Goal: Navigation & Orientation: Find specific page/section

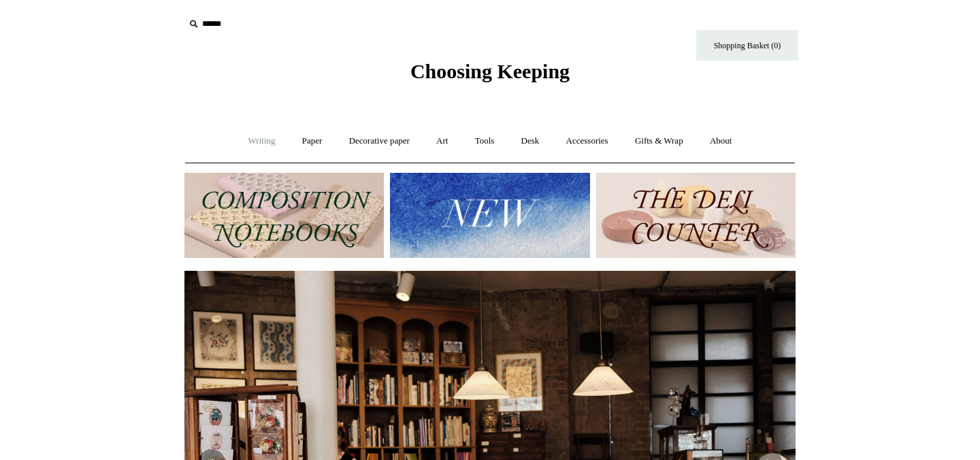
click at [250, 149] on link "Writing +" at bounding box center [262, 141] width 52 height 36
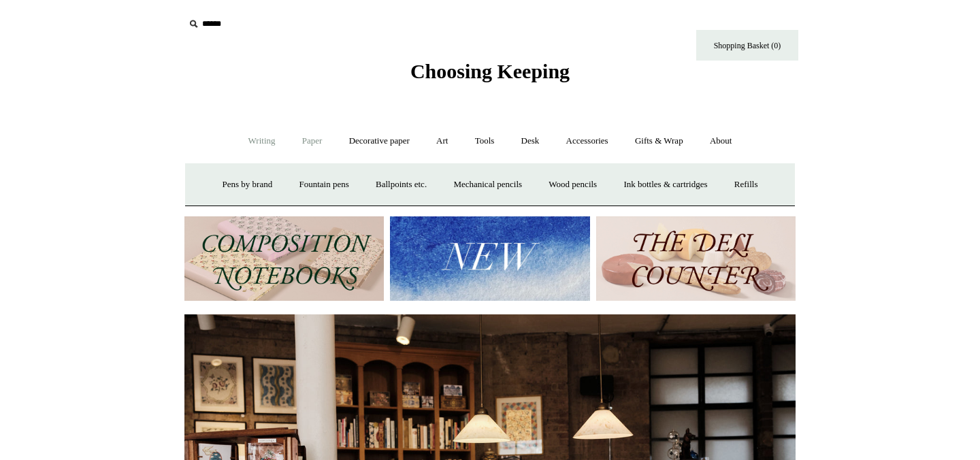
click at [293, 141] on link "Paper +" at bounding box center [312, 141] width 45 height 36
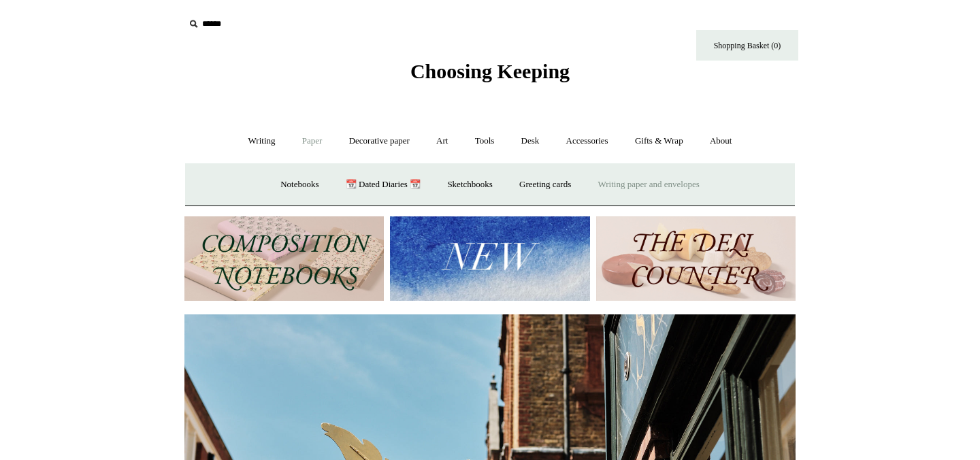
click at [661, 189] on link "Writing paper and envelopes +" at bounding box center [649, 185] width 126 height 36
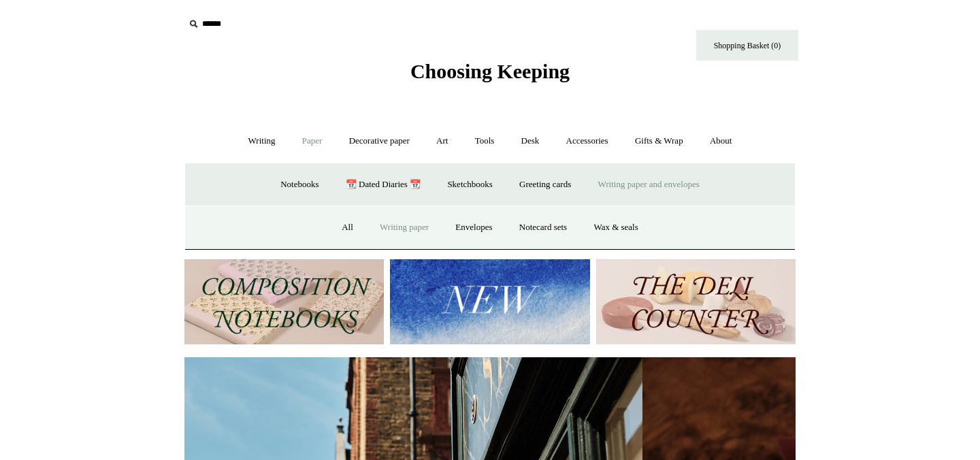
scroll to position [0, 287]
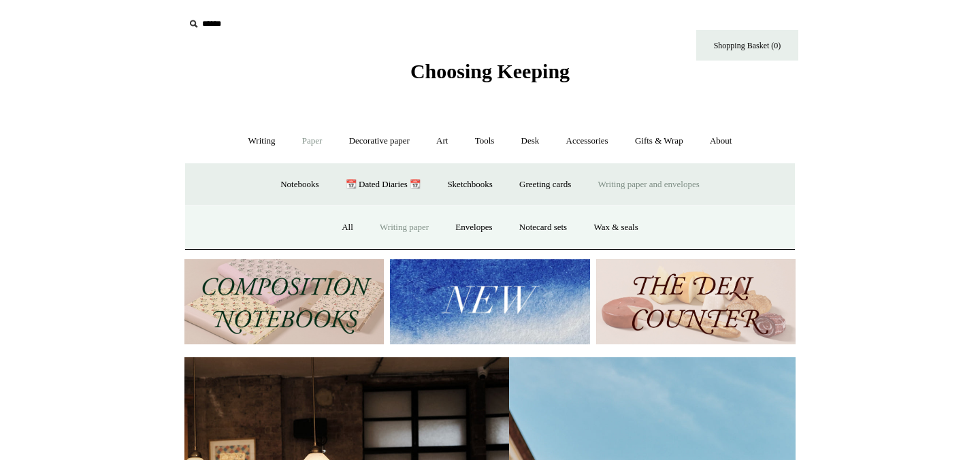
click at [399, 233] on link "Writing paper" at bounding box center [405, 228] width 74 height 36
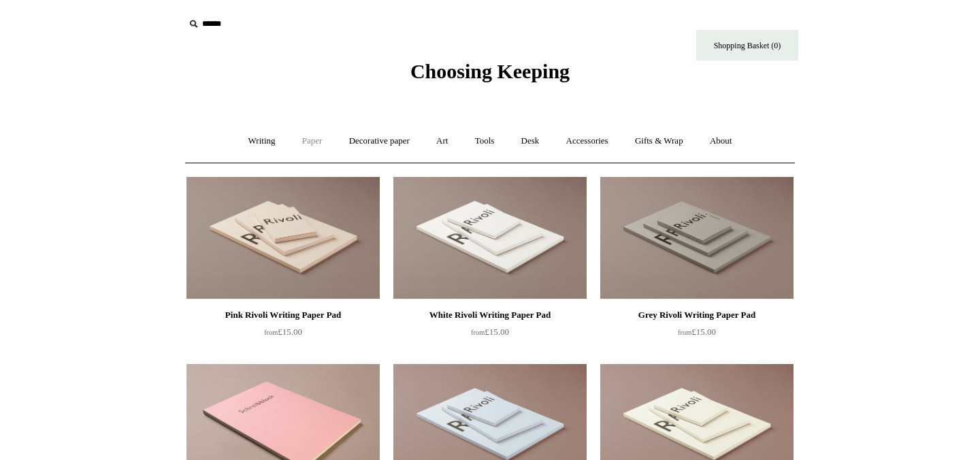
click at [290, 139] on link "Paper +" at bounding box center [312, 141] width 45 height 36
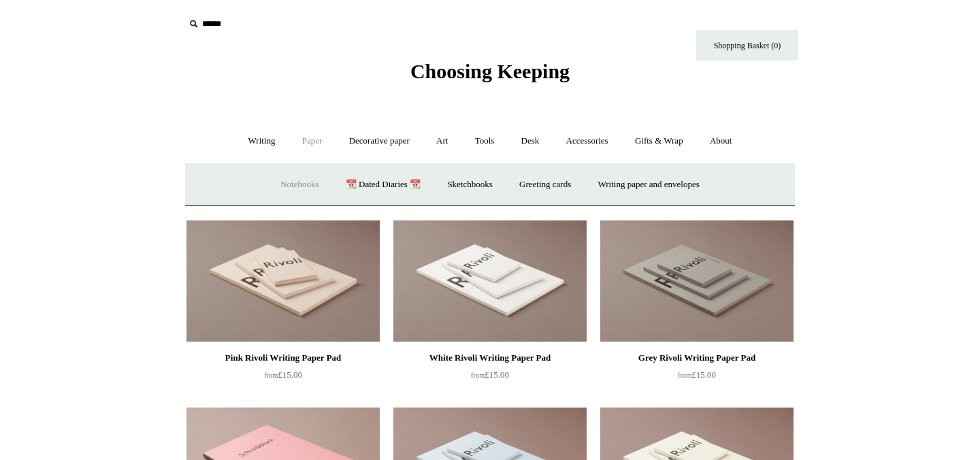
click at [294, 183] on link "Notebooks +" at bounding box center [299, 185] width 63 height 36
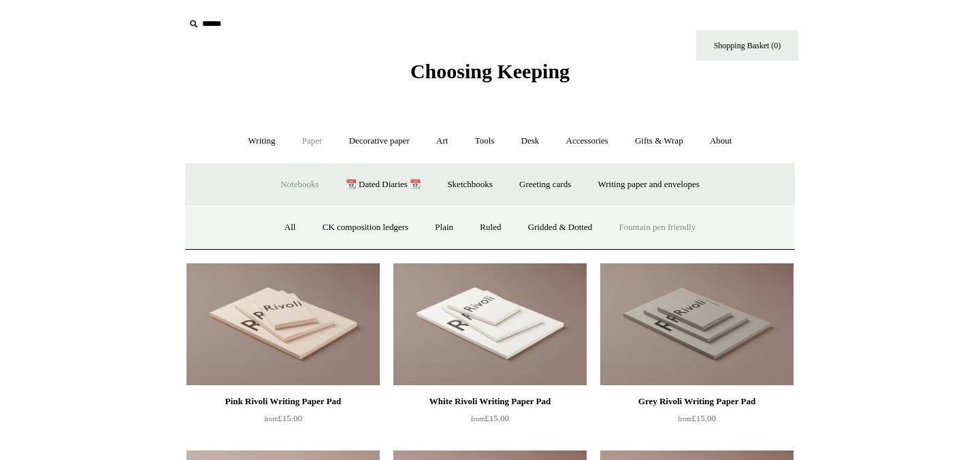
click at [681, 225] on link "Fountain pen friendly" at bounding box center [657, 228] width 101 height 36
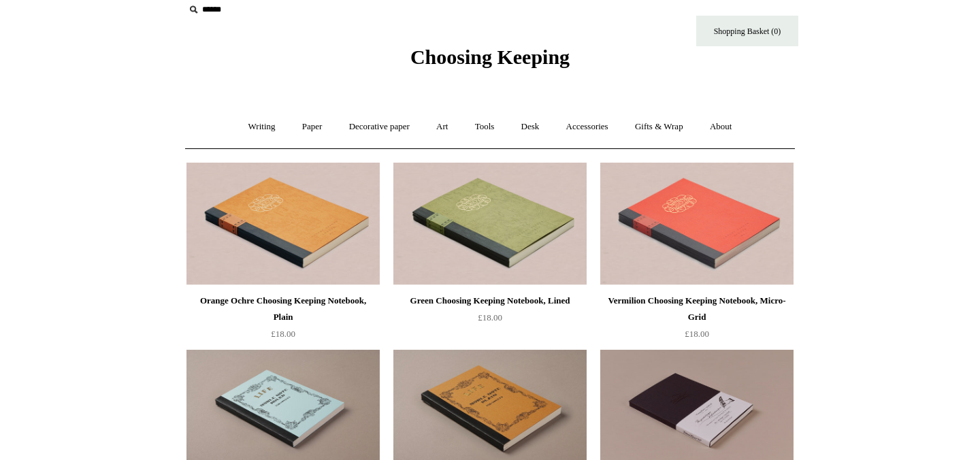
scroll to position [1, 0]
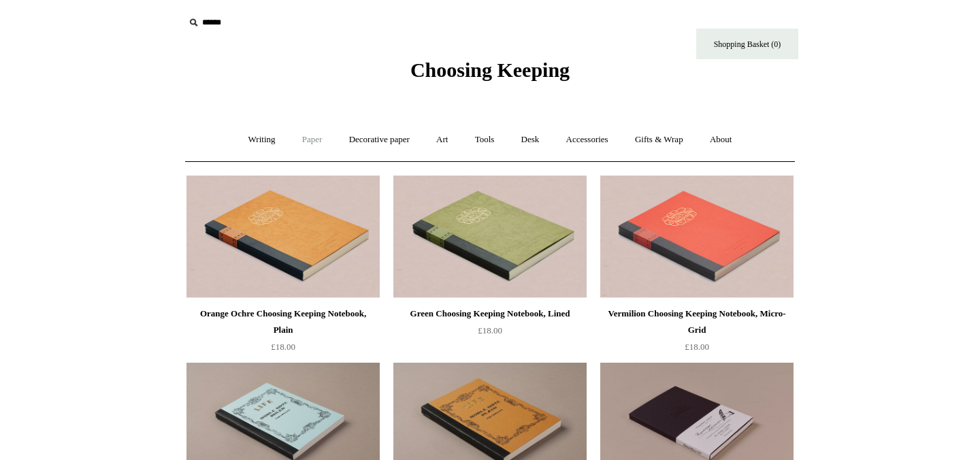
click at [303, 142] on link "Paper +" at bounding box center [312, 140] width 45 height 36
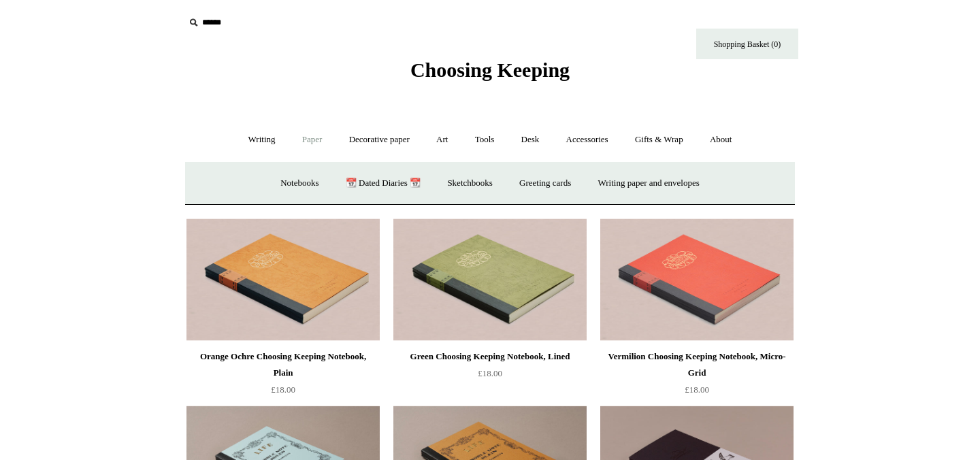
click at [303, 142] on link "Paper -" at bounding box center [312, 140] width 45 height 36
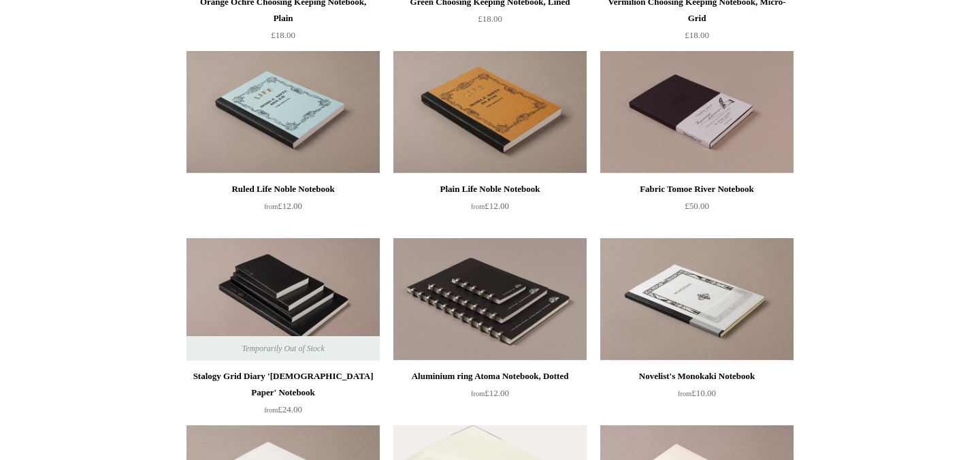
scroll to position [315, 0]
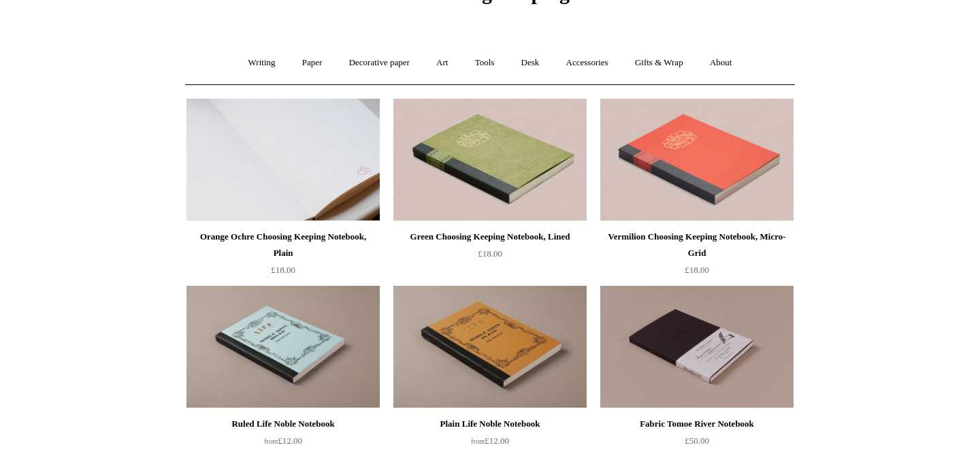
scroll to position [75, 0]
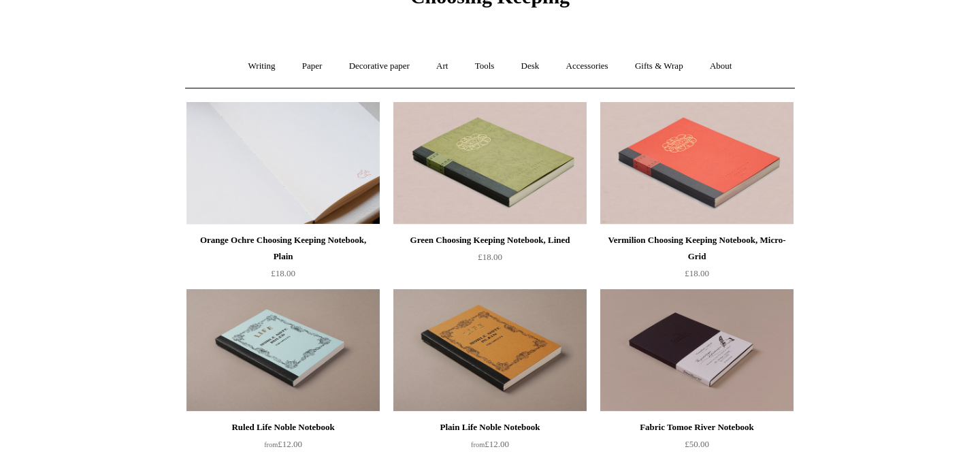
click at [282, 167] on img at bounding box center [283, 163] width 193 height 123
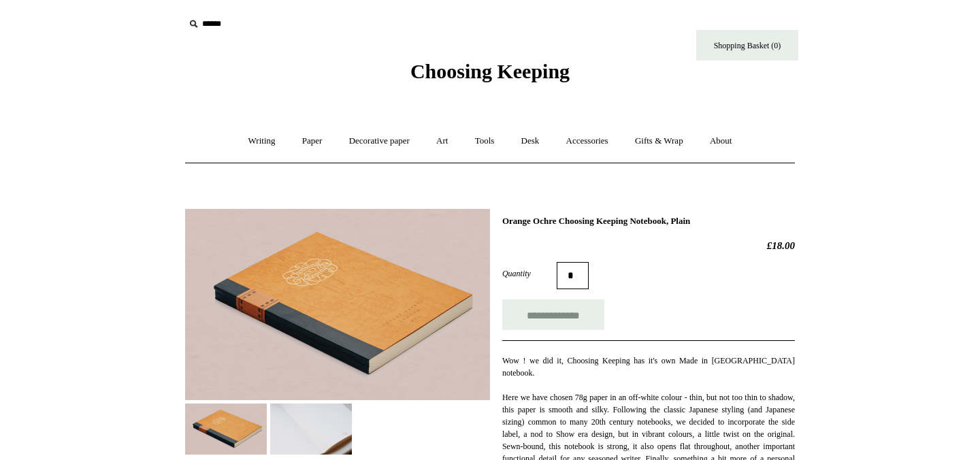
click at [292, 302] on img at bounding box center [337, 304] width 305 height 191
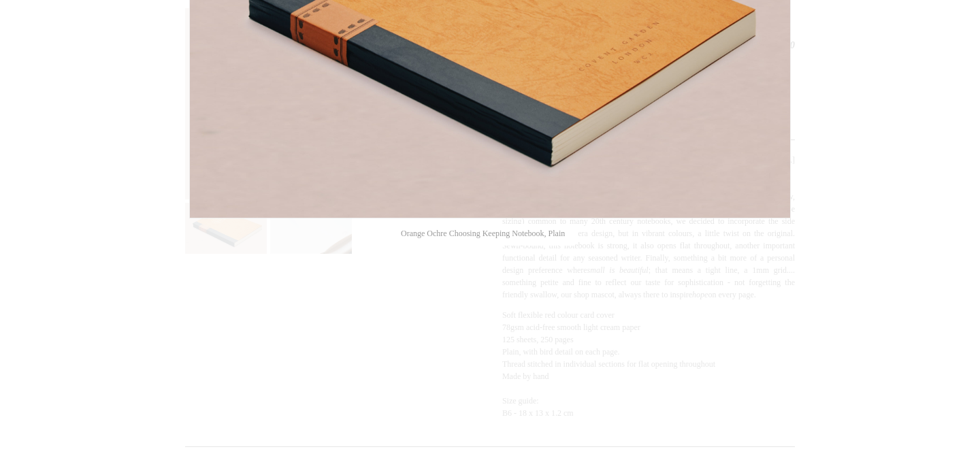
scroll to position [130, 0]
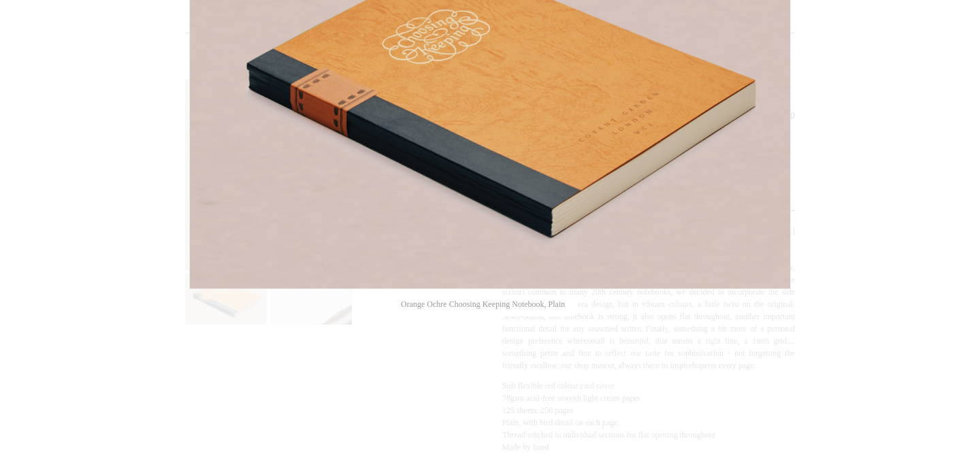
click at [103, 347] on div at bounding box center [490, 411] width 980 height 1083
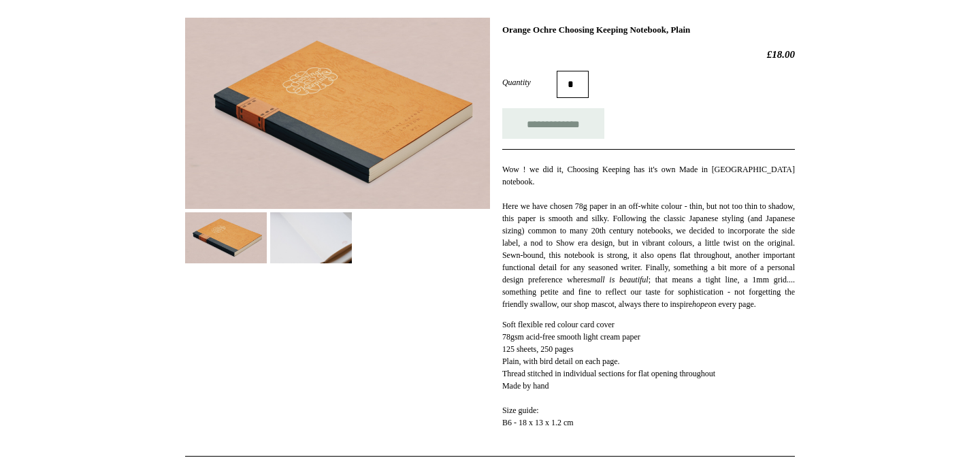
scroll to position [211, 0]
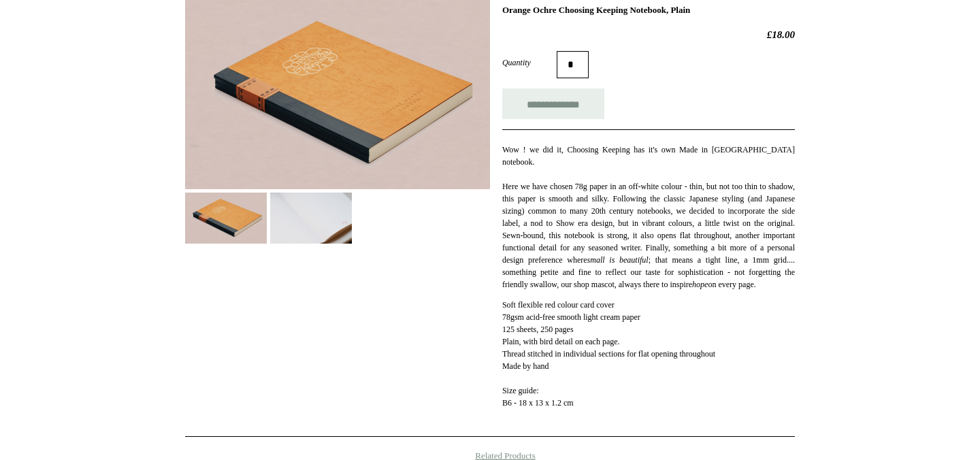
click at [312, 238] on img at bounding box center [311, 218] width 82 height 51
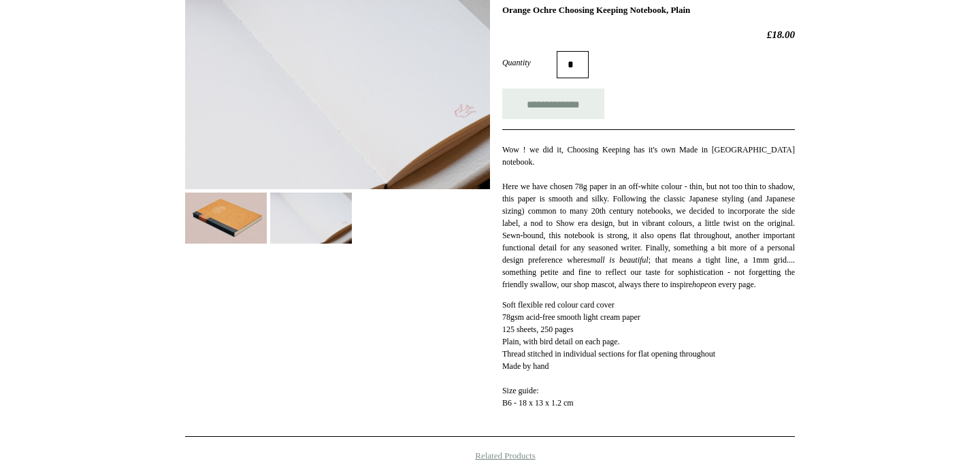
click at [428, 102] on img at bounding box center [337, 93] width 305 height 191
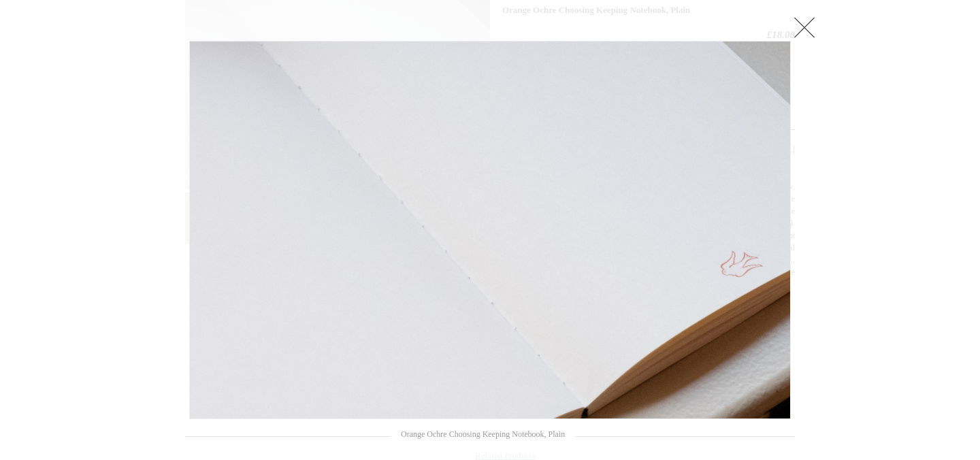
click at [150, 359] on div at bounding box center [490, 330] width 980 height 1083
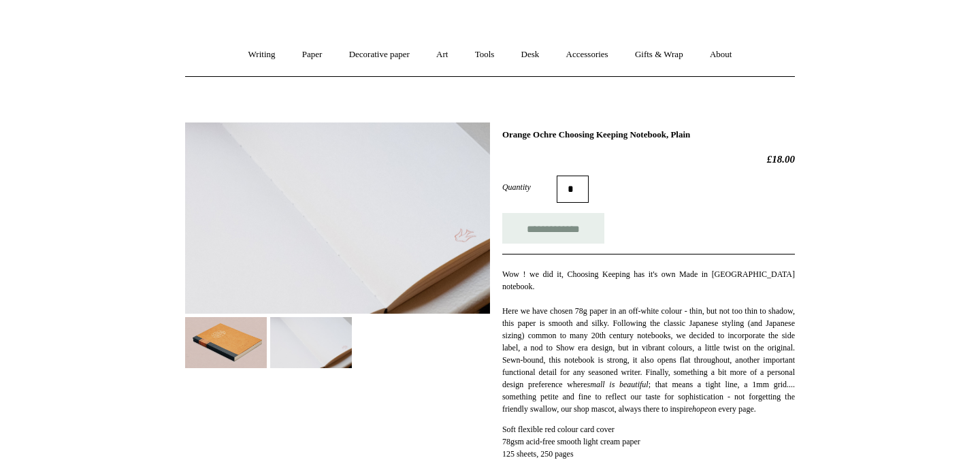
scroll to position [83, 0]
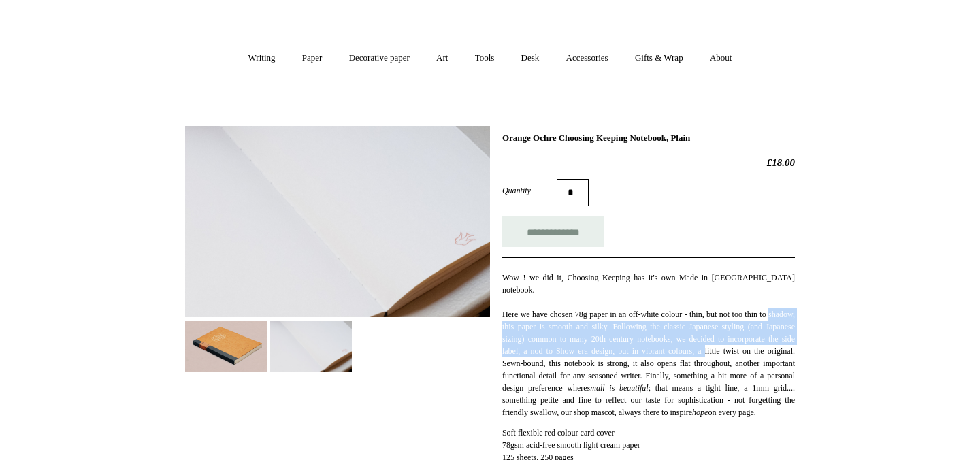
drag, startPoint x: 504, startPoint y: 320, endPoint x: 496, endPoint y: 353, distance: 33.5
click at [496, 353] on div "**********" at bounding box center [490, 341] width 610 height 450
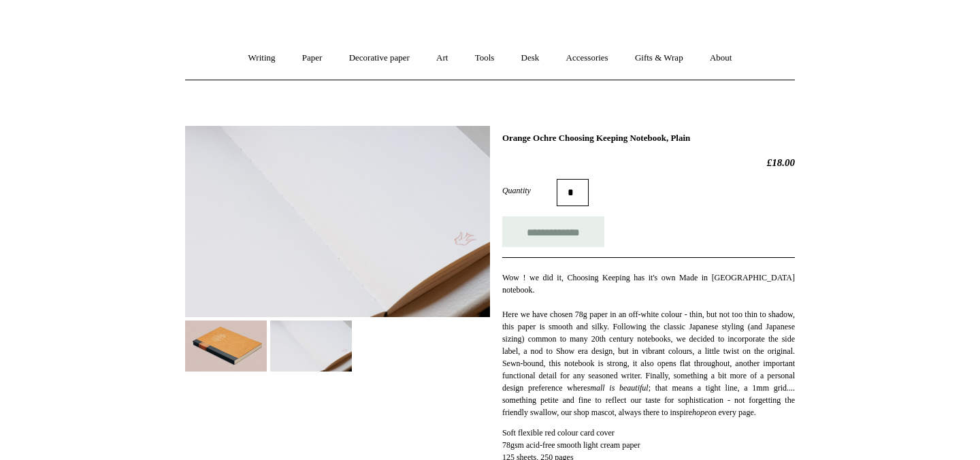
click at [598, 341] on p "Wow ! we did it, Choosing Keeping has it's own Made in Japan notebook. Here we …" at bounding box center [648, 345] width 293 height 147
click at [557, 235] on input "**********" at bounding box center [553, 231] width 102 height 31
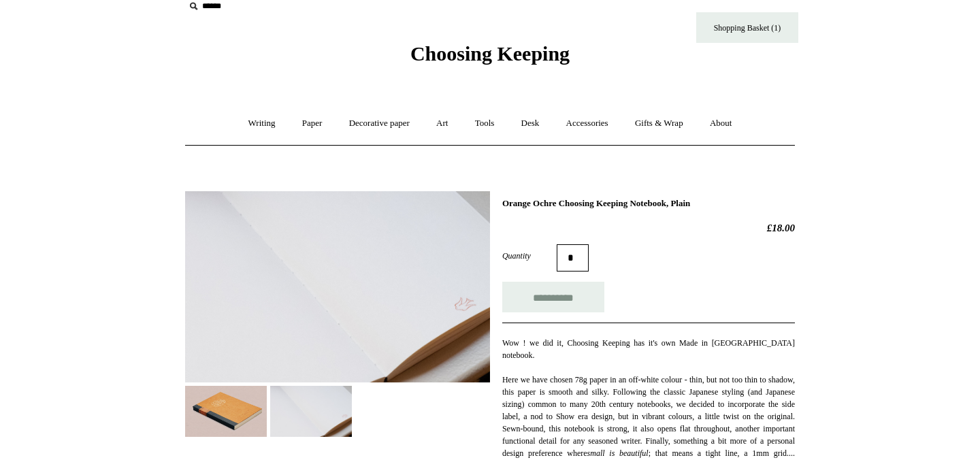
scroll to position [0, 0]
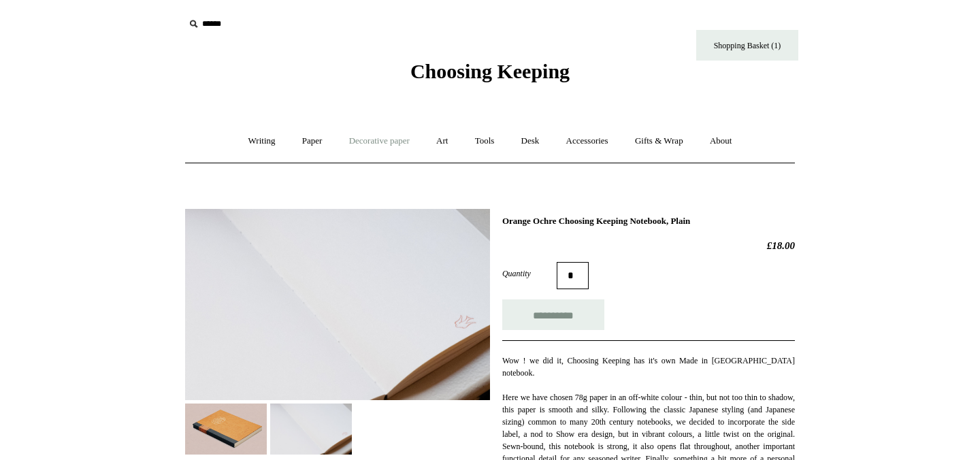
type input "**********"
click at [308, 140] on link "Paper +" at bounding box center [312, 141] width 45 height 36
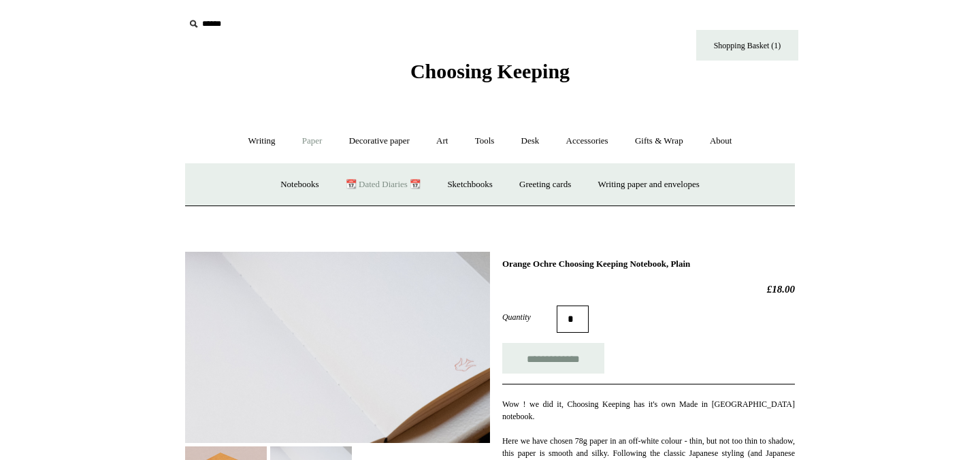
click at [370, 182] on link "📆 Dated Diaries 📆" at bounding box center [383, 185] width 99 height 36
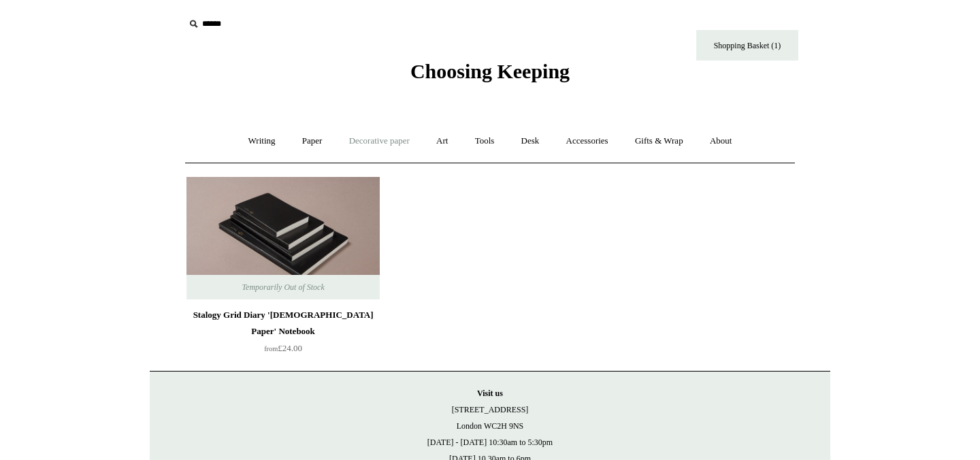
click at [351, 148] on link "Decorative paper +" at bounding box center [379, 141] width 85 height 36
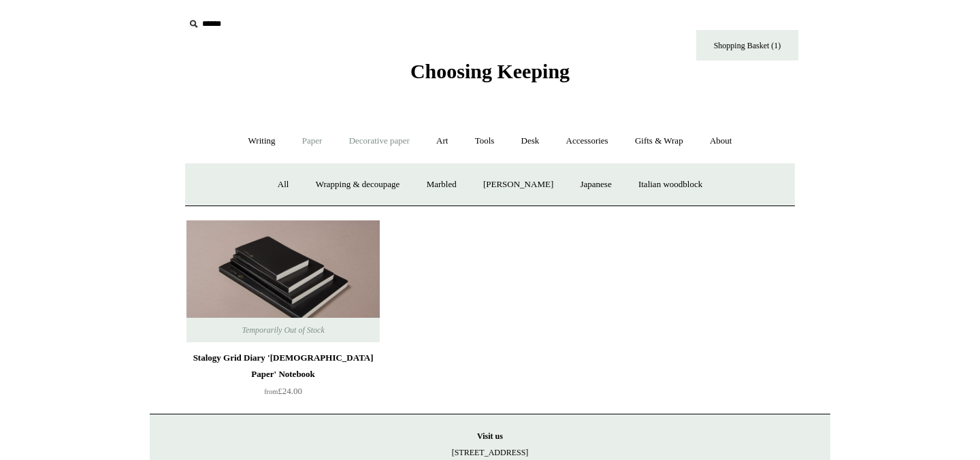
click at [290, 147] on link "Paper +" at bounding box center [312, 141] width 45 height 36
click at [457, 184] on link "Sketchbooks +" at bounding box center [469, 185] width 69 height 36
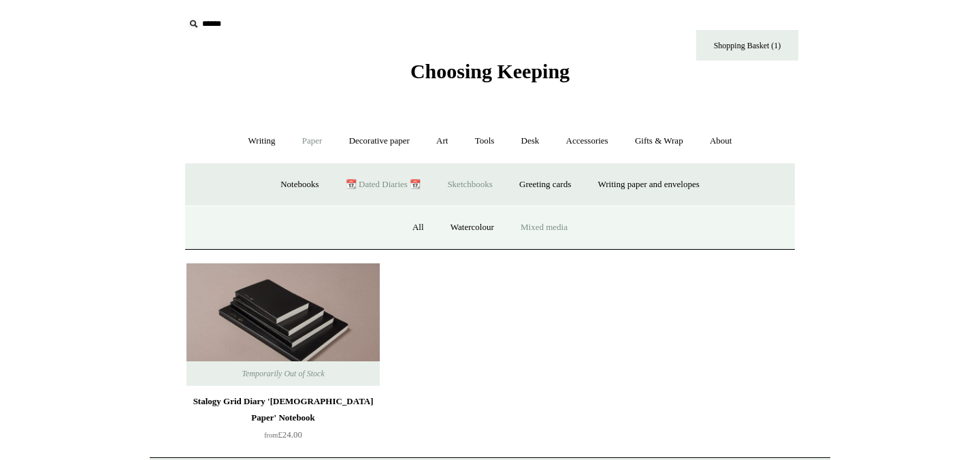
click at [573, 229] on link "Mixed media" at bounding box center [544, 228] width 71 height 36
click at [439, 139] on link "Art +" at bounding box center [442, 141] width 36 height 36
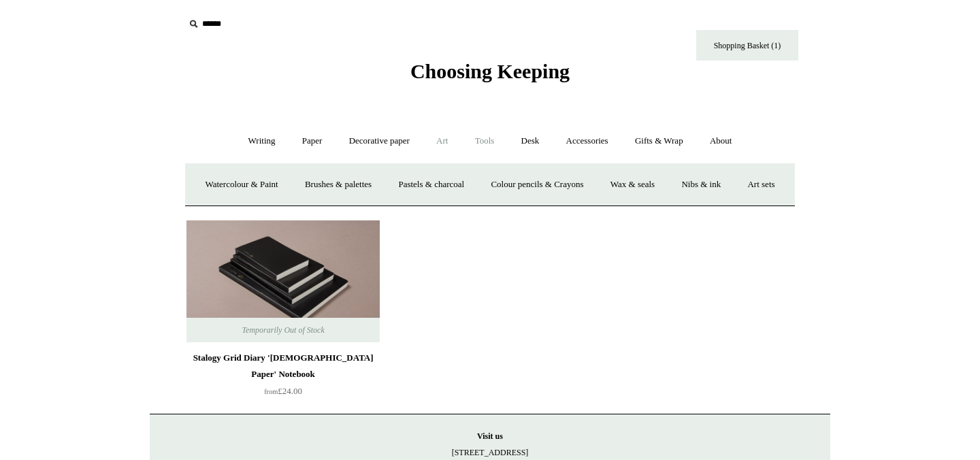
click at [492, 141] on link "Tools +" at bounding box center [485, 141] width 44 height 36
click at [538, 142] on link "Desk +" at bounding box center [530, 141] width 43 height 36
click at [576, 138] on link "Accessories +" at bounding box center [587, 141] width 67 height 36
click at [591, 182] on link "Books" at bounding box center [595, 185] width 47 height 36
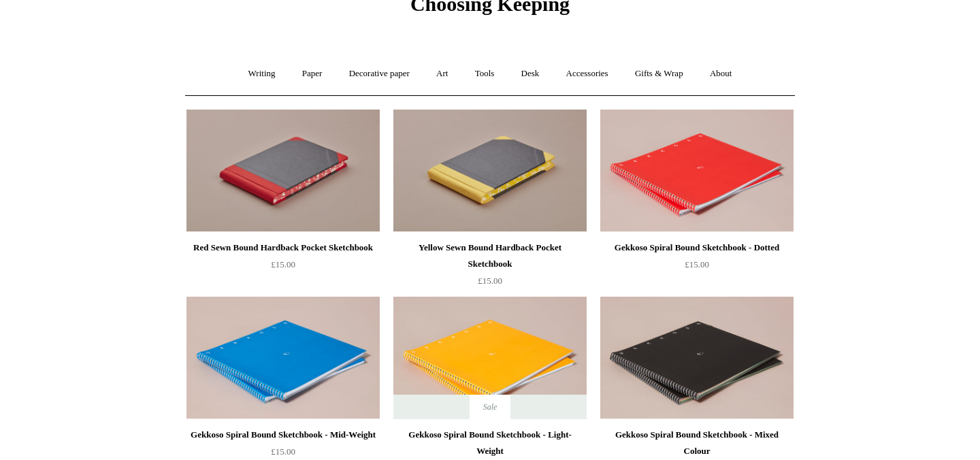
scroll to position [71, 0]
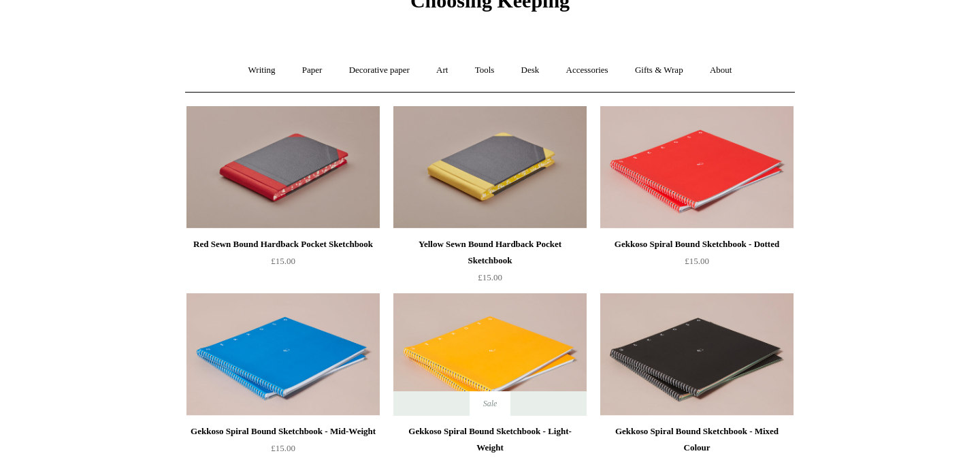
click at [293, 181] on img at bounding box center [283, 167] width 193 height 123
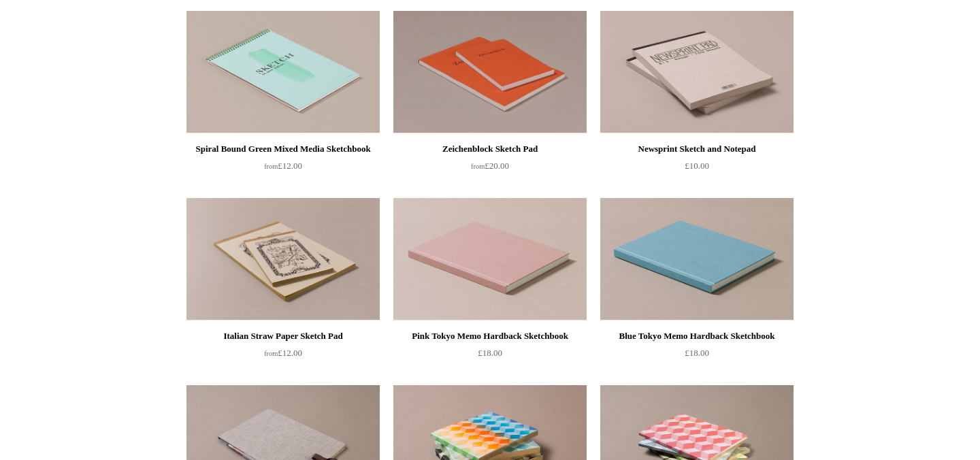
scroll to position [730, 0]
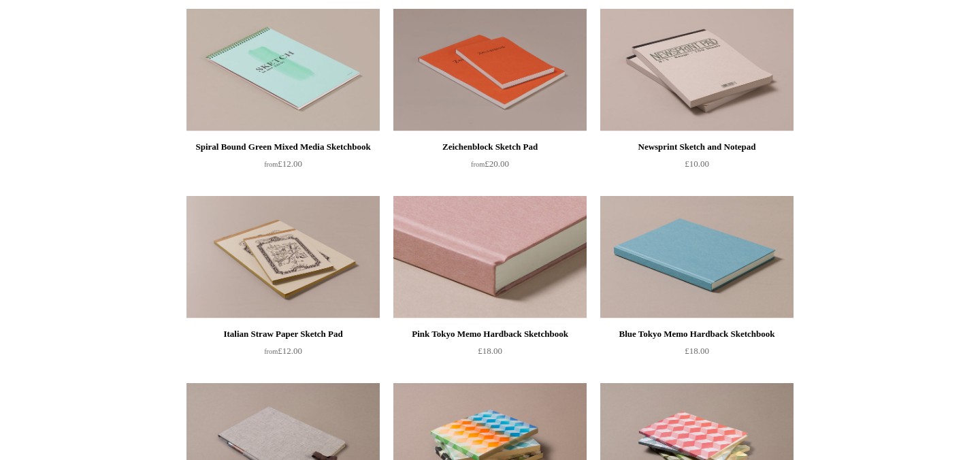
click at [493, 257] on img at bounding box center [489, 257] width 193 height 123
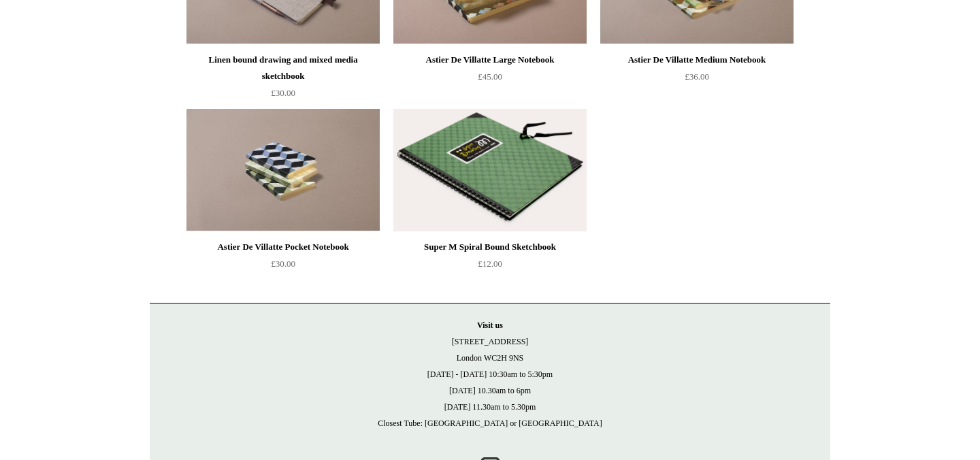
scroll to position [1236, 0]
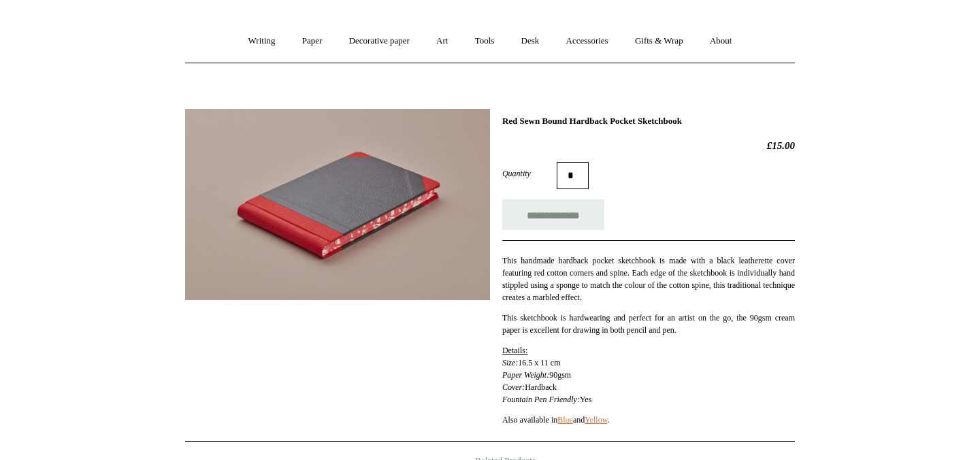
scroll to position [103, 0]
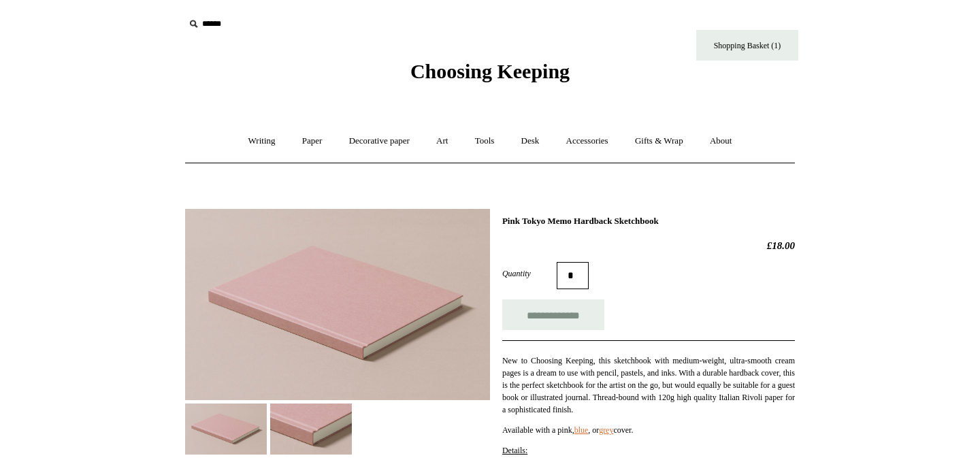
scroll to position [41, 0]
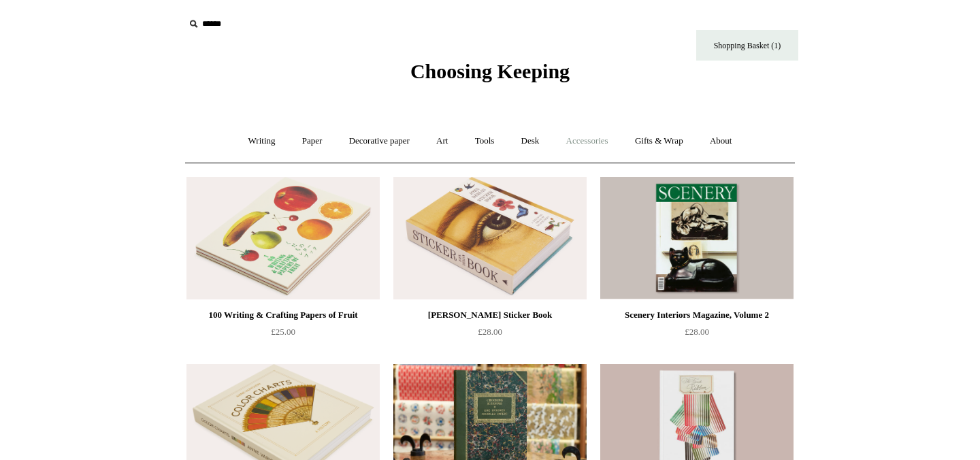
click at [582, 139] on link "Accessories +" at bounding box center [587, 141] width 67 height 36
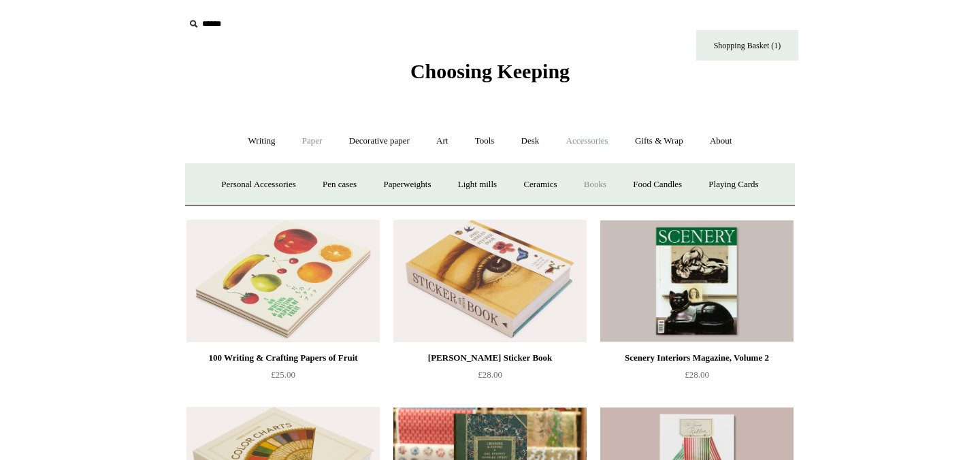
click at [304, 140] on link "Paper +" at bounding box center [312, 141] width 45 height 36
click at [297, 191] on link "Notebooks +" at bounding box center [299, 185] width 63 height 36
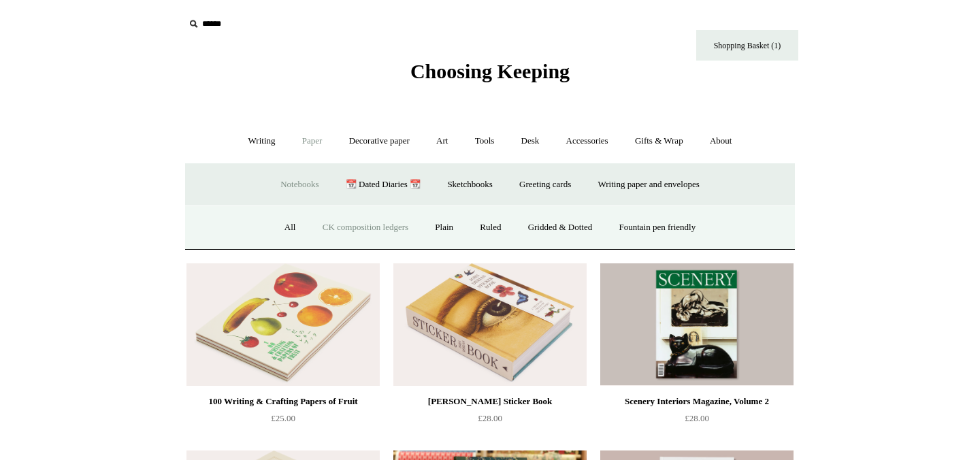
click at [361, 228] on link "CK composition ledgers" at bounding box center [365, 228] width 110 height 36
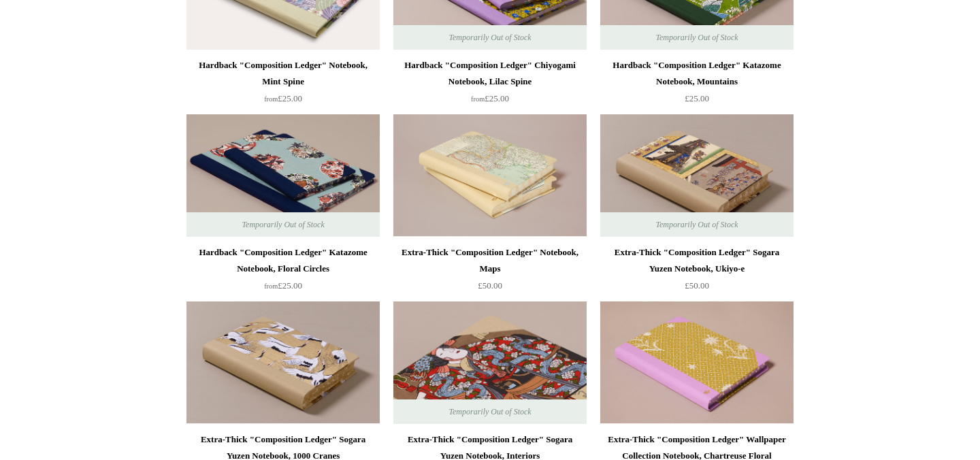
scroll to position [811, 0]
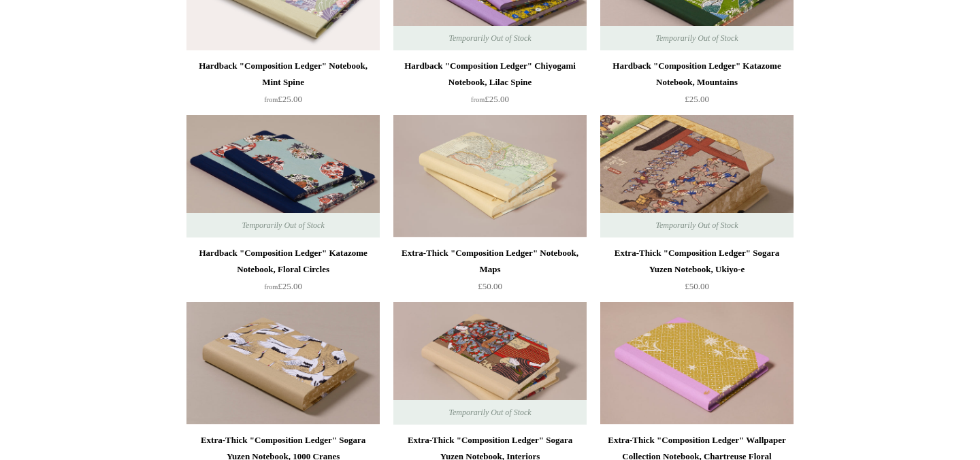
click at [714, 173] on img at bounding box center [696, 176] width 193 height 123
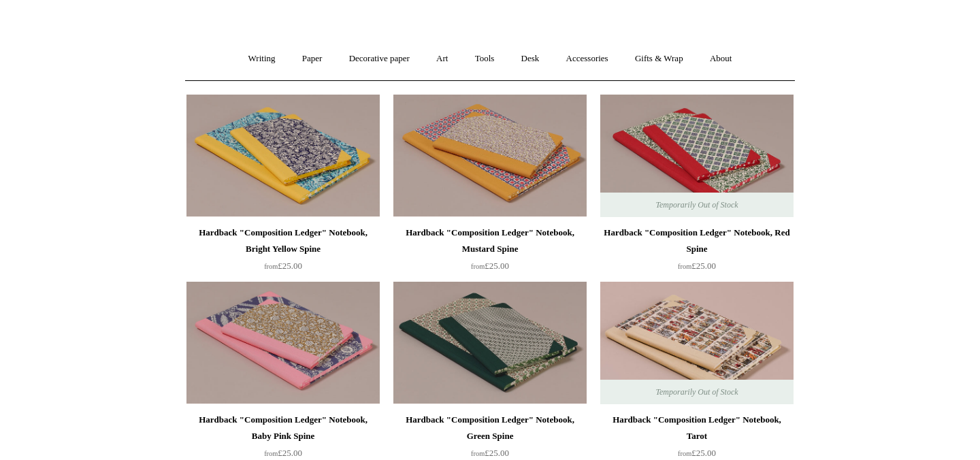
scroll to position [0, 0]
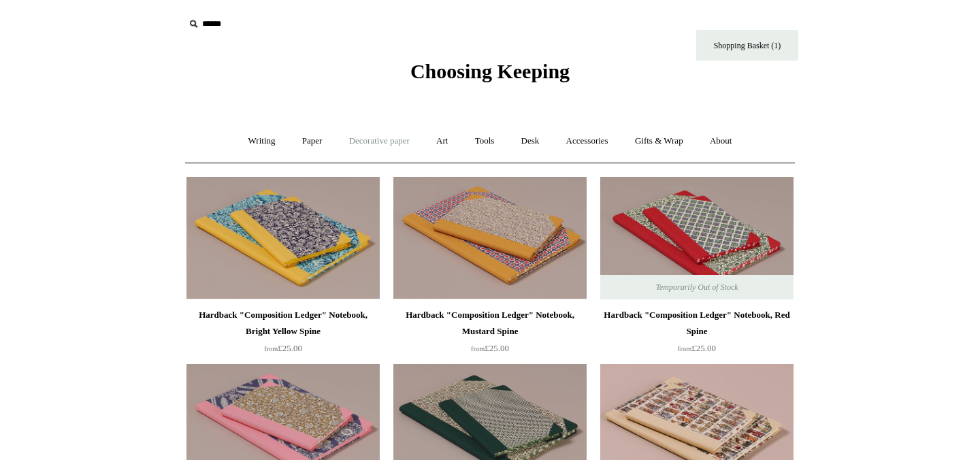
click at [368, 150] on link "Decorative paper +" at bounding box center [379, 141] width 85 height 36
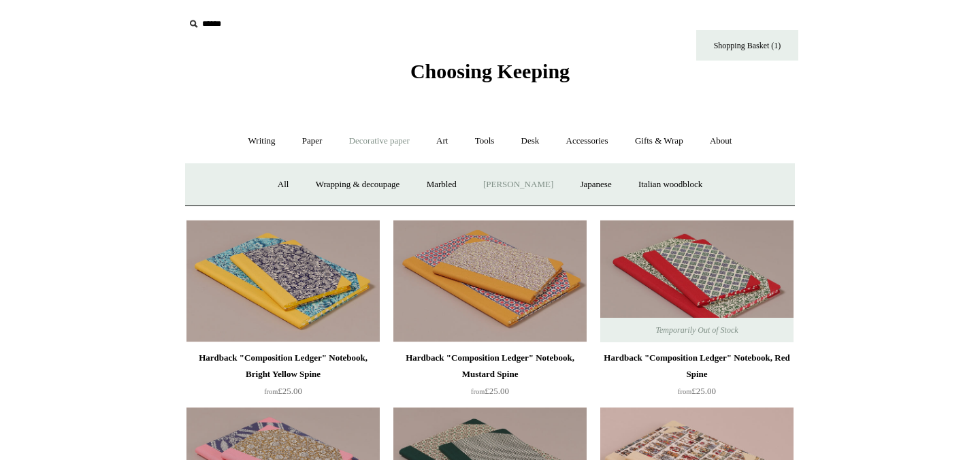
click at [527, 189] on link "[PERSON_NAME]" at bounding box center [518, 185] width 95 height 36
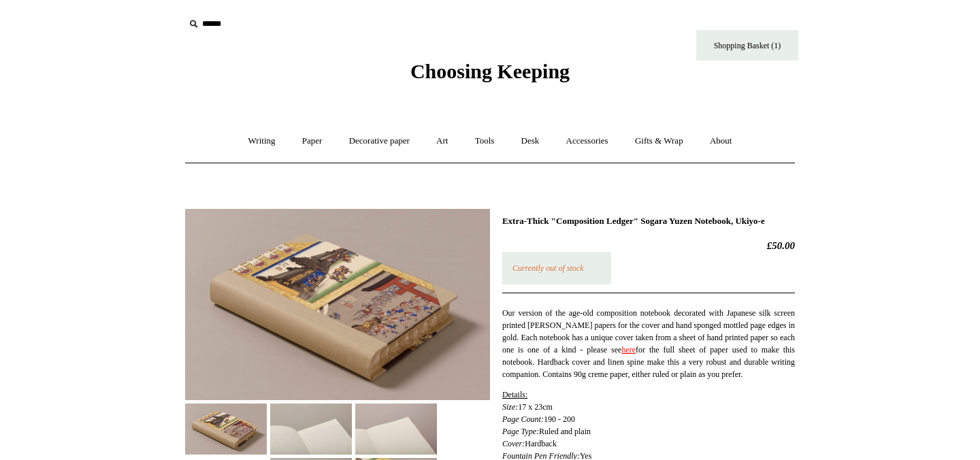
click at [353, 277] on img at bounding box center [337, 304] width 305 height 191
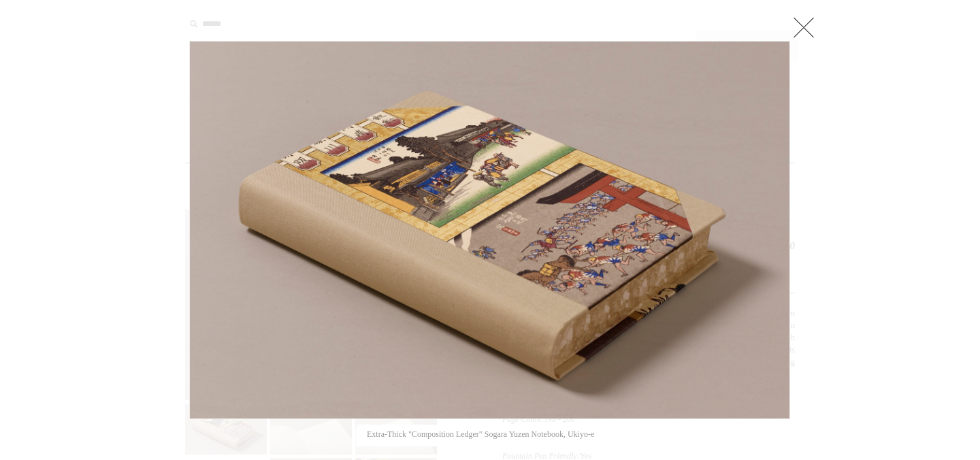
click at [803, 22] on link at bounding box center [803, 27] width 27 height 27
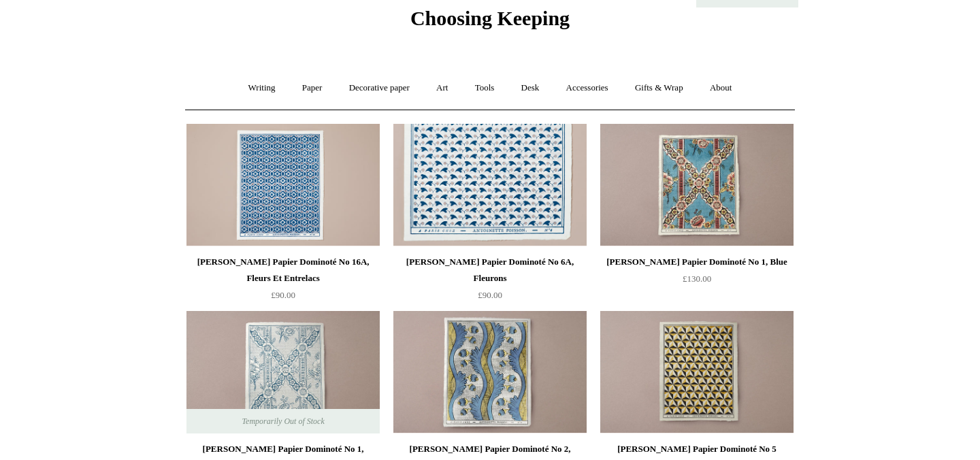
scroll to position [54, 0]
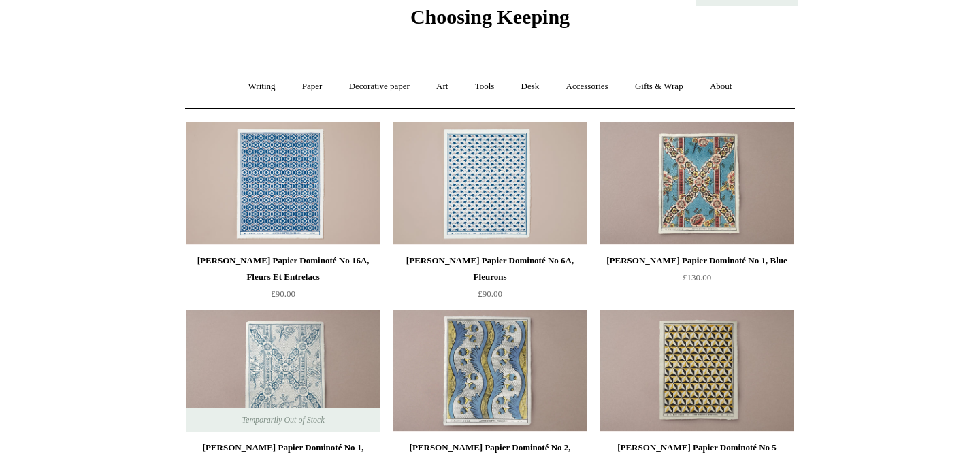
click at [756, 86] on div "Writing + Pens by brand + Kaweco Lamy Ohnishi Seisakusho Pelikan Tetzbo Pilot P…" at bounding box center [490, 87] width 610 height 44
click at [739, 86] on link "About +" at bounding box center [721, 87] width 47 height 36
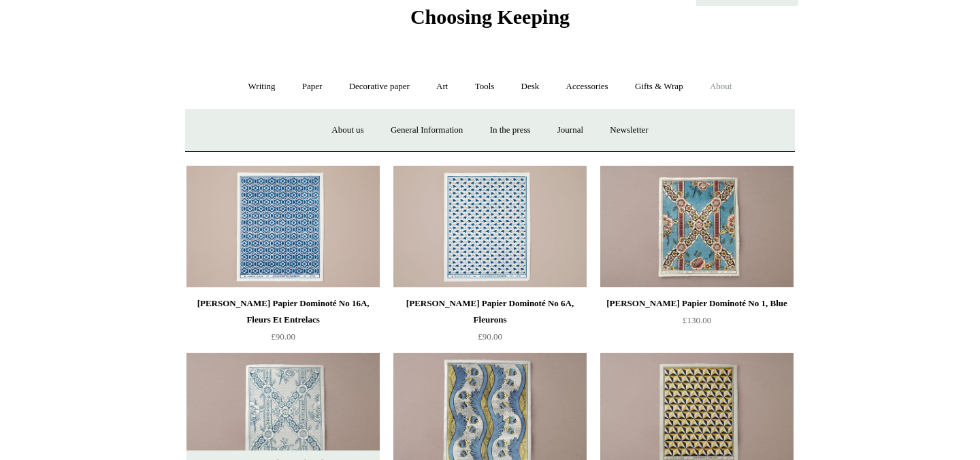
click at [411, 27] on span "Choosing Keeping" at bounding box center [490, 16] width 159 height 22
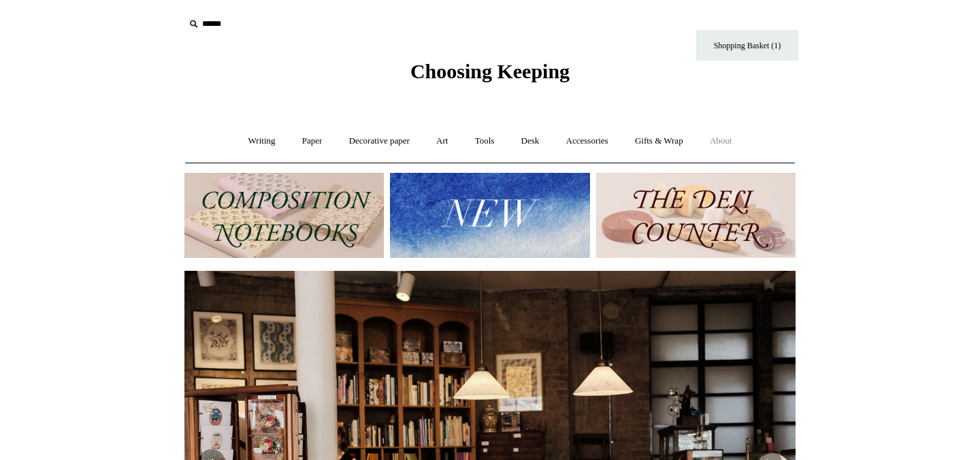
click at [728, 143] on link "About +" at bounding box center [721, 141] width 47 height 36
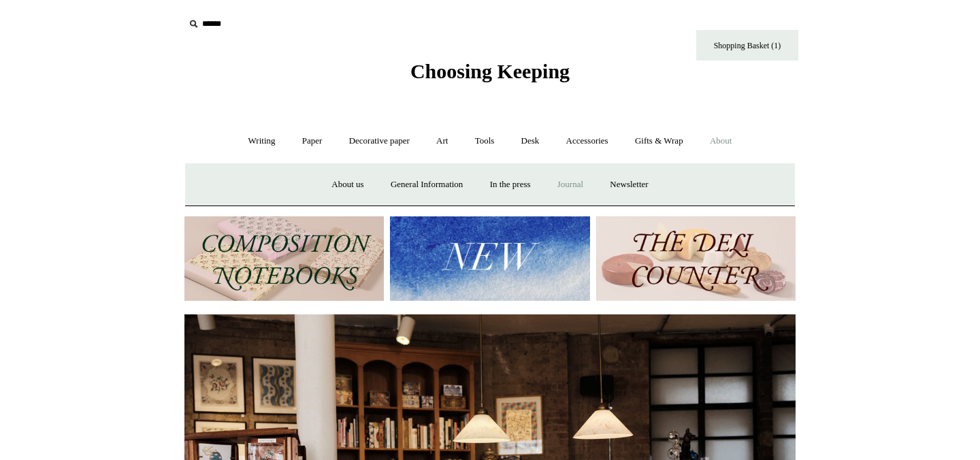
click at [588, 183] on link "Journal +" at bounding box center [570, 185] width 50 height 36
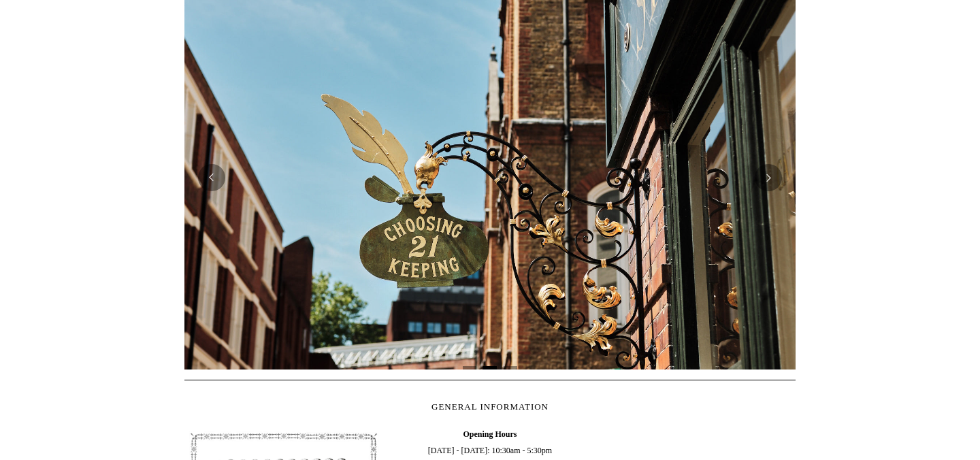
scroll to position [419, 0]
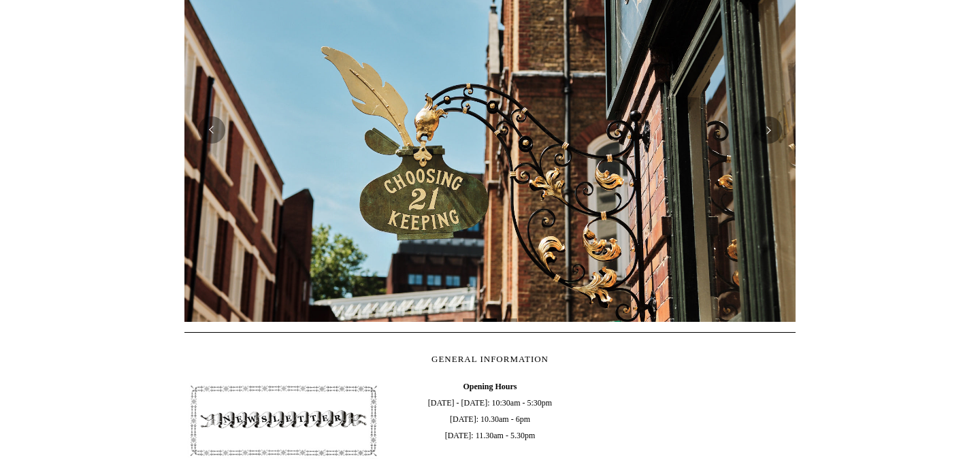
click at [782, 141] on img at bounding box center [489, 130] width 611 height 384
click at [773, 131] on button "Next" at bounding box center [768, 129] width 27 height 27
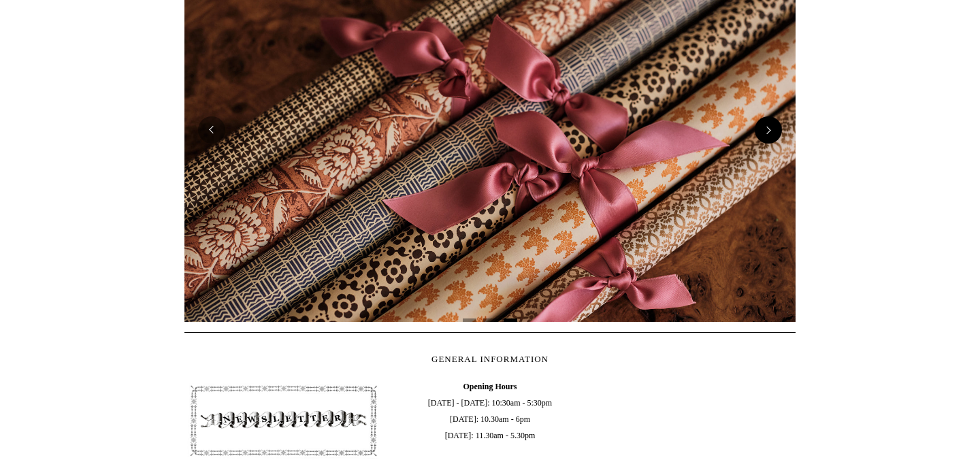
click at [773, 131] on button "Next" at bounding box center [768, 129] width 27 height 27
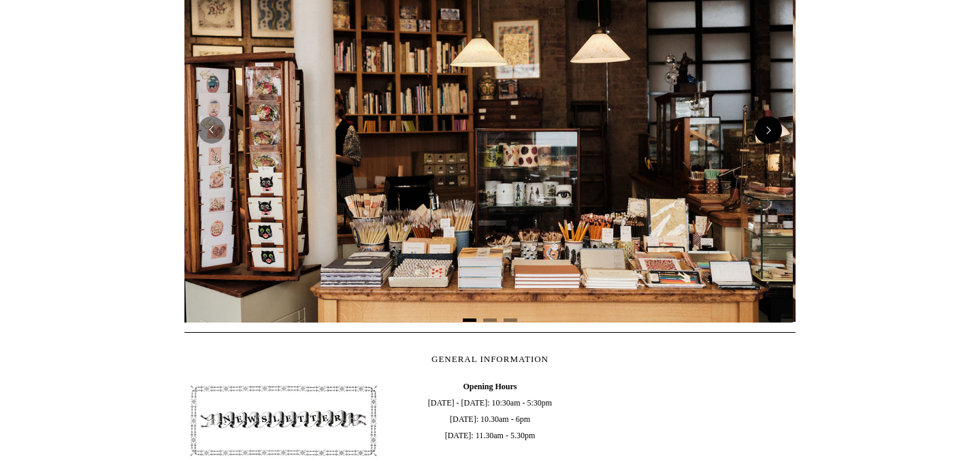
scroll to position [0, 0]
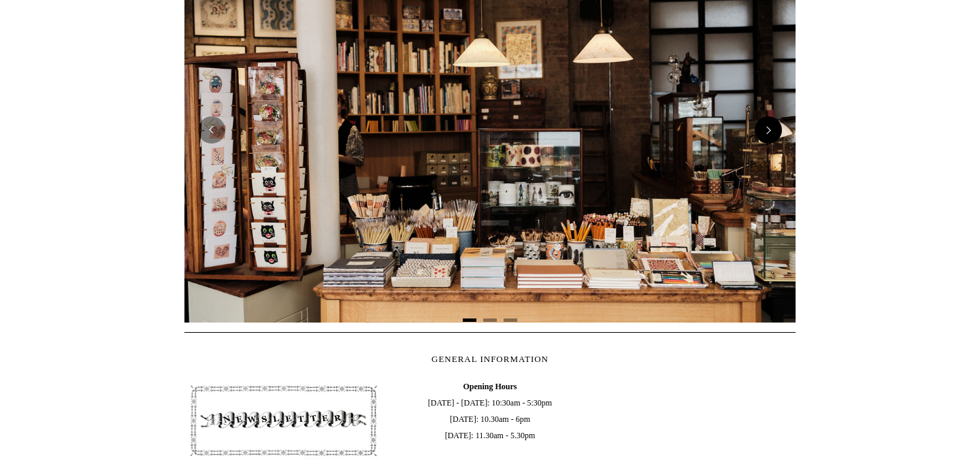
click at [773, 131] on button "Next" at bounding box center [768, 129] width 27 height 27
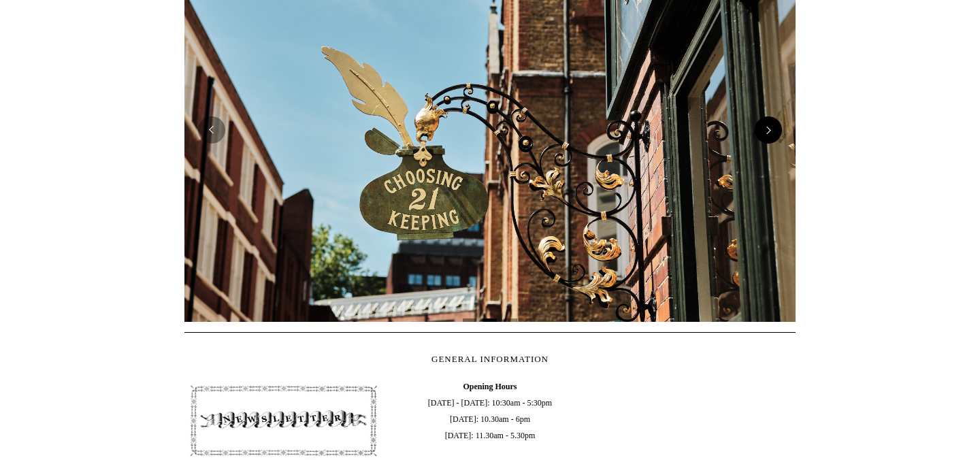
click at [775, 132] on button "Next" at bounding box center [768, 129] width 27 height 27
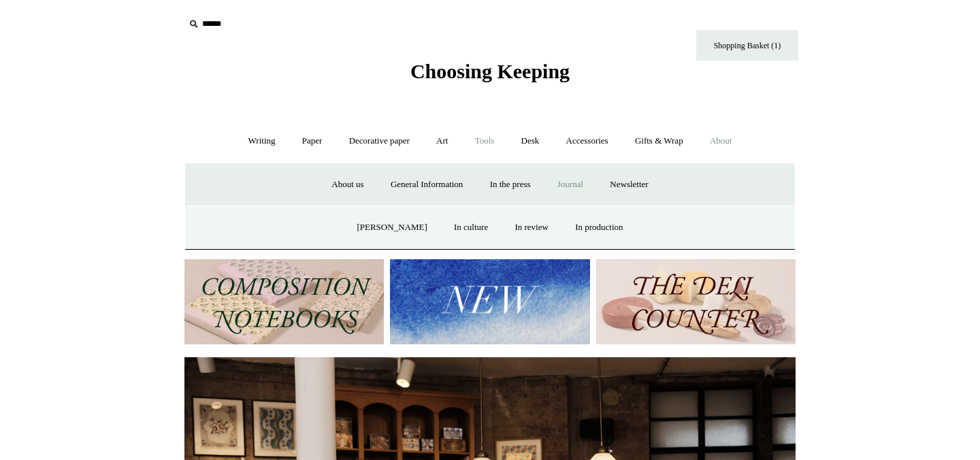
click at [493, 138] on link "Tools +" at bounding box center [485, 141] width 44 height 36
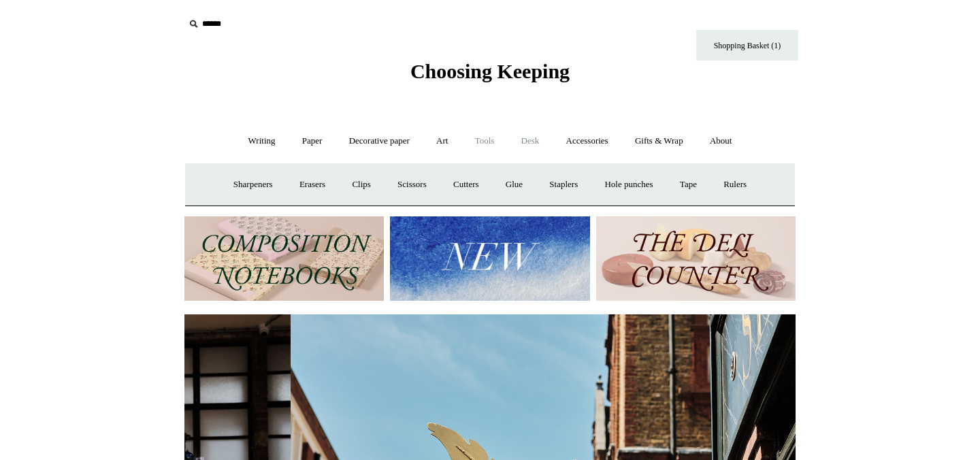
scroll to position [0, 611]
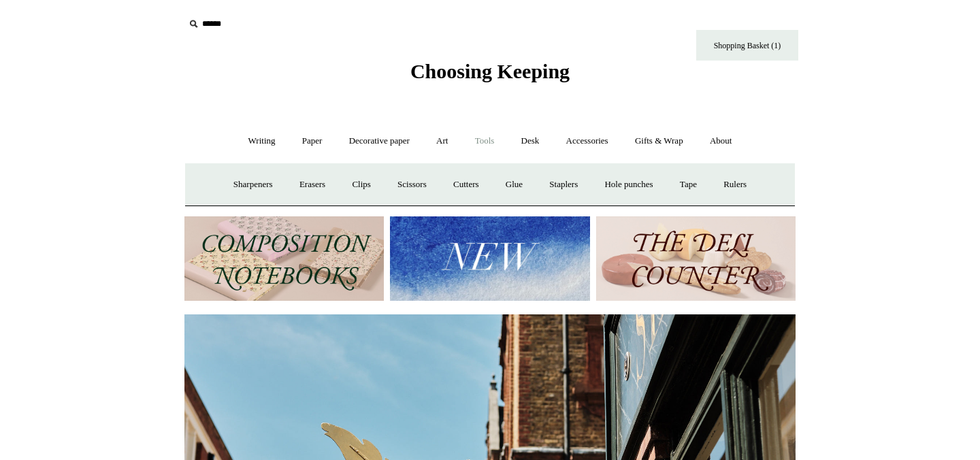
click at [464, 138] on link "Tools -" at bounding box center [485, 141] width 44 height 36
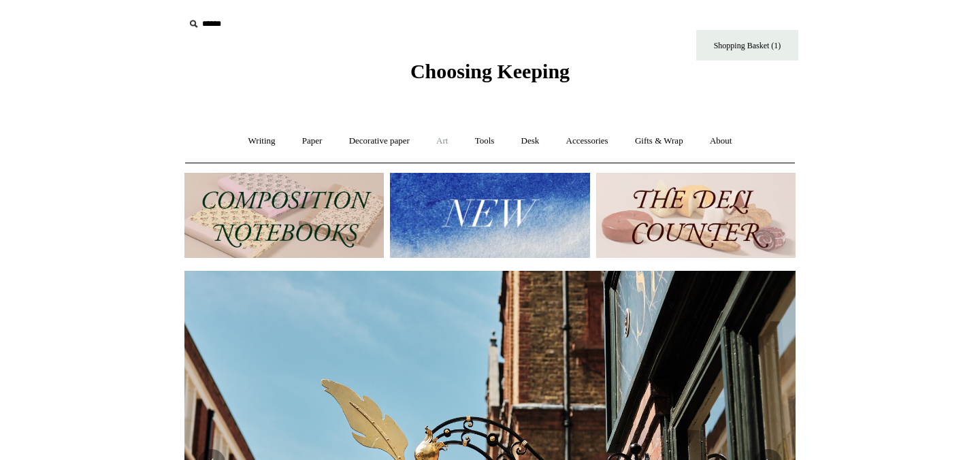
click at [453, 142] on link "Art +" at bounding box center [442, 141] width 36 height 36
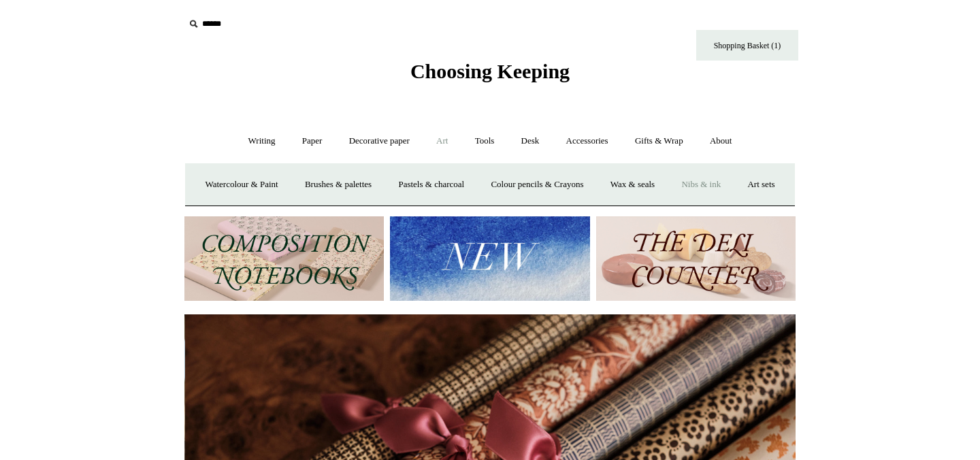
scroll to position [0, 1223]
click at [733, 187] on link "Nibs & ink" at bounding box center [701, 185] width 64 height 36
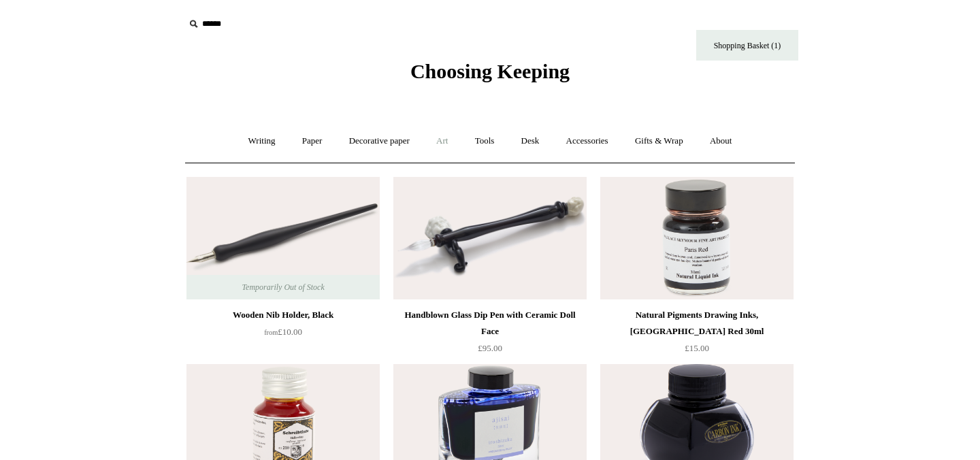
click at [447, 138] on link "Art +" at bounding box center [442, 141] width 36 height 36
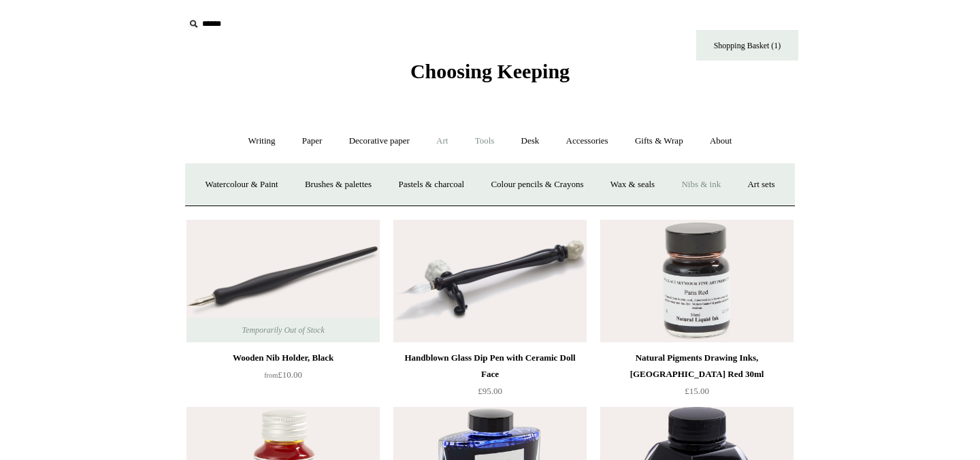
click at [479, 143] on link "Tools +" at bounding box center [485, 141] width 44 height 36
click at [528, 144] on link "Desk +" at bounding box center [530, 141] width 43 height 36
click at [331, 184] on link "Pen pots" at bounding box center [328, 185] width 54 height 36
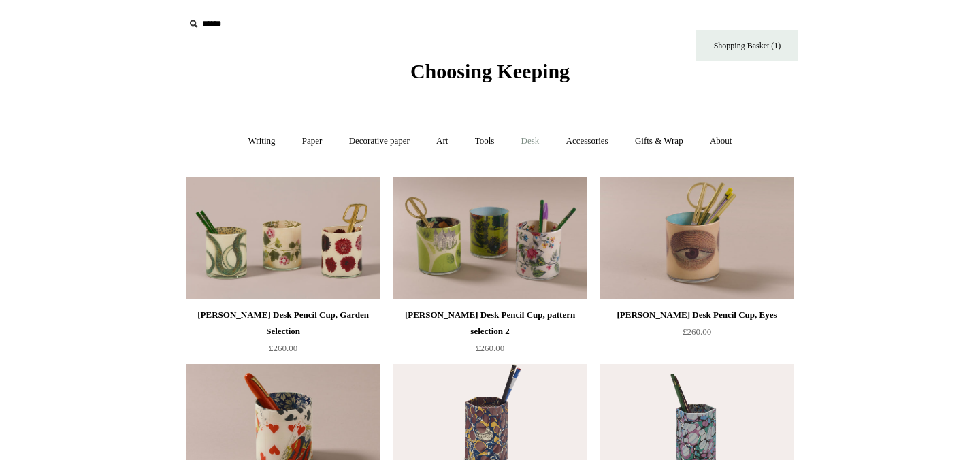
click at [539, 142] on link "Desk +" at bounding box center [530, 141] width 43 height 36
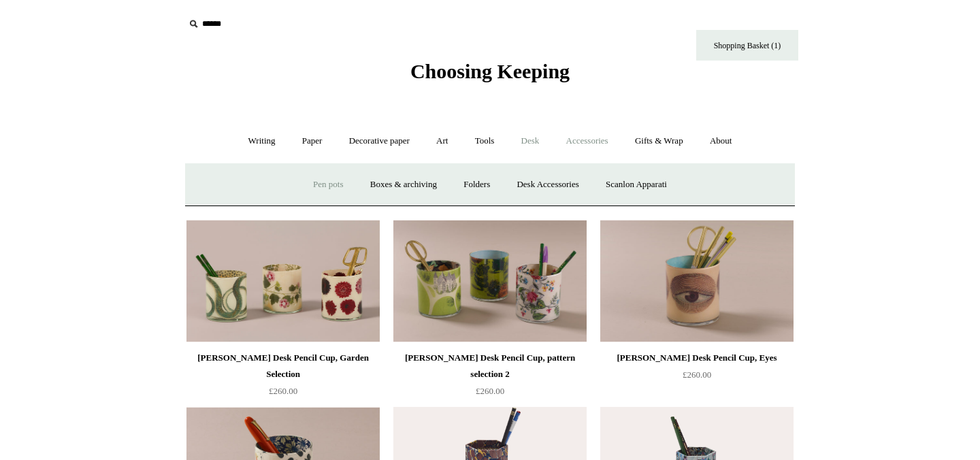
click at [595, 139] on link "Accessories +" at bounding box center [587, 141] width 67 height 36
click at [262, 193] on link "Personal Accessories +" at bounding box center [258, 185] width 99 height 36
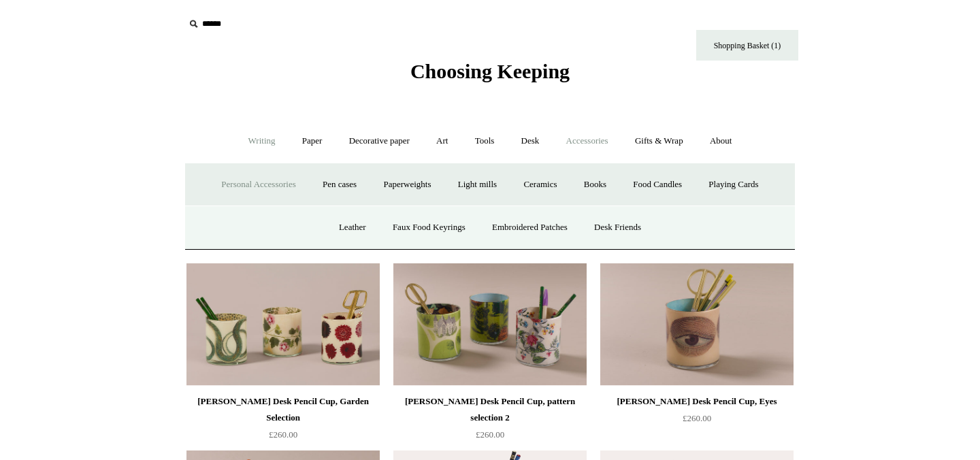
click at [255, 138] on link "Writing +" at bounding box center [262, 141] width 52 height 36
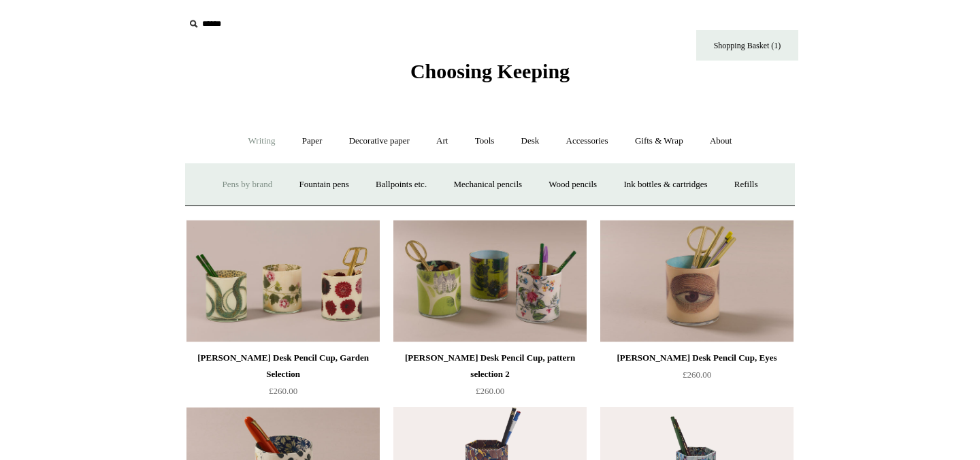
click at [257, 187] on link "Pens by brand +" at bounding box center [247, 185] width 75 height 36
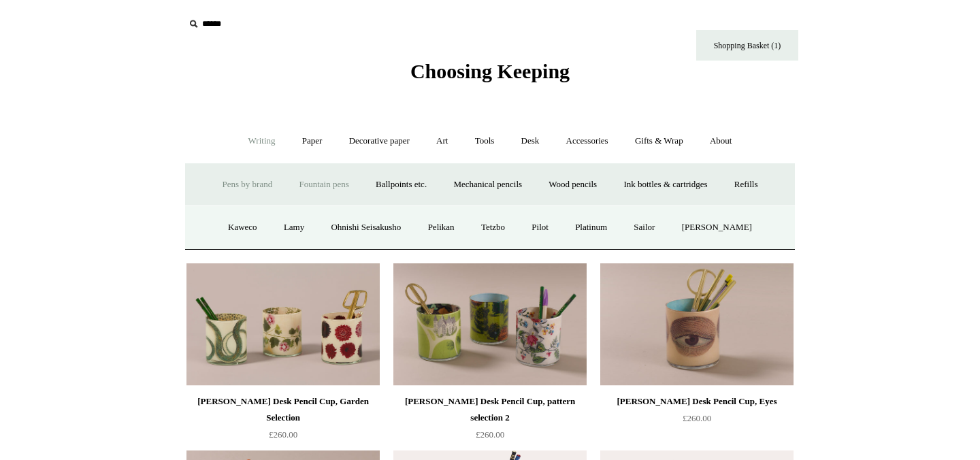
click at [326, 184] on link "Fountain pens +" at bounding box center [324, 185] width 74 height 36
click at [232, 224] on link "All" at bounding box center [250, 228] width 36 height 36
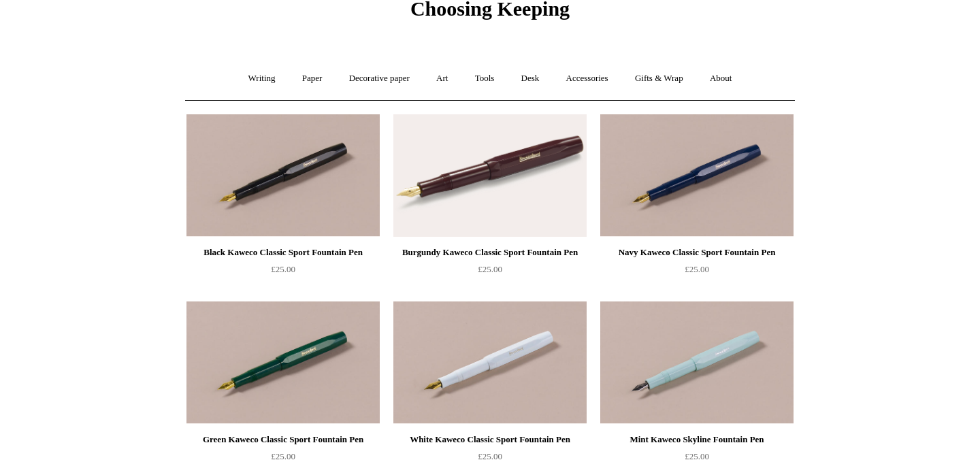
scroll to position [65, 0]
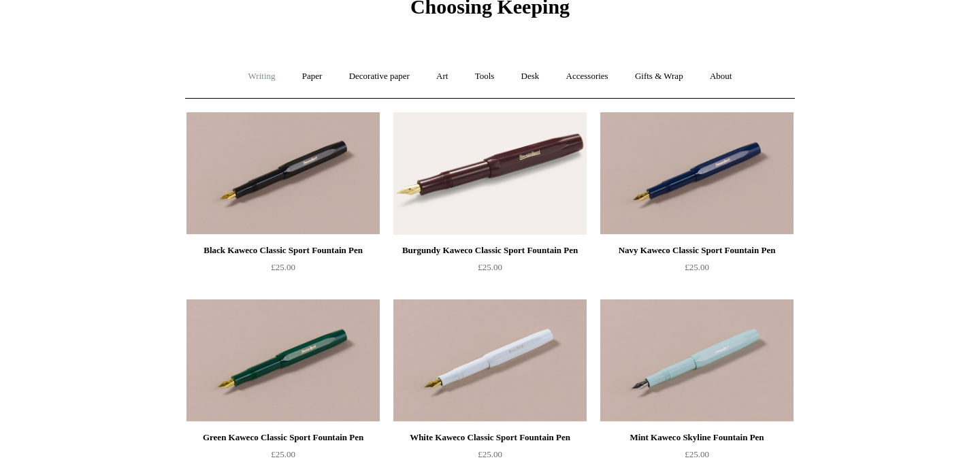
click at [258, 83] on link "Writing +" at bounding box center [262, 77] width 52 height 36
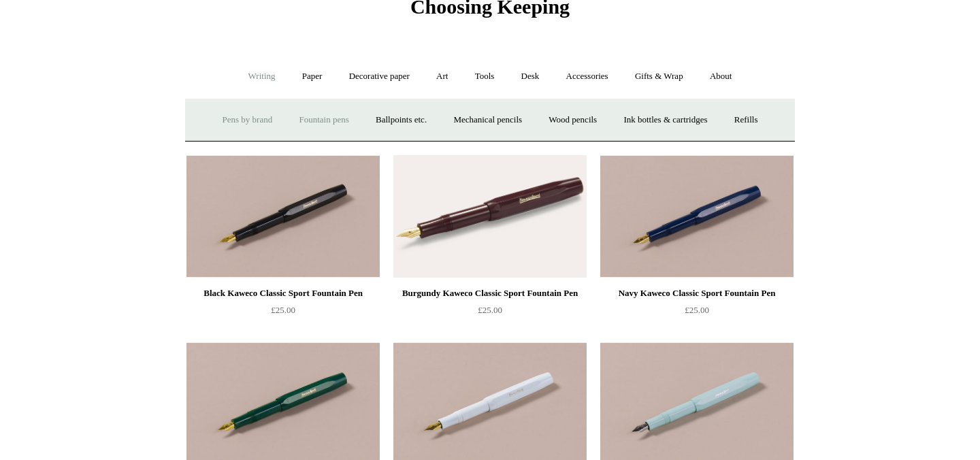
click at [239, 120] on link "Pens by brand +" at bounding box center [247, 120] width 75 height 36
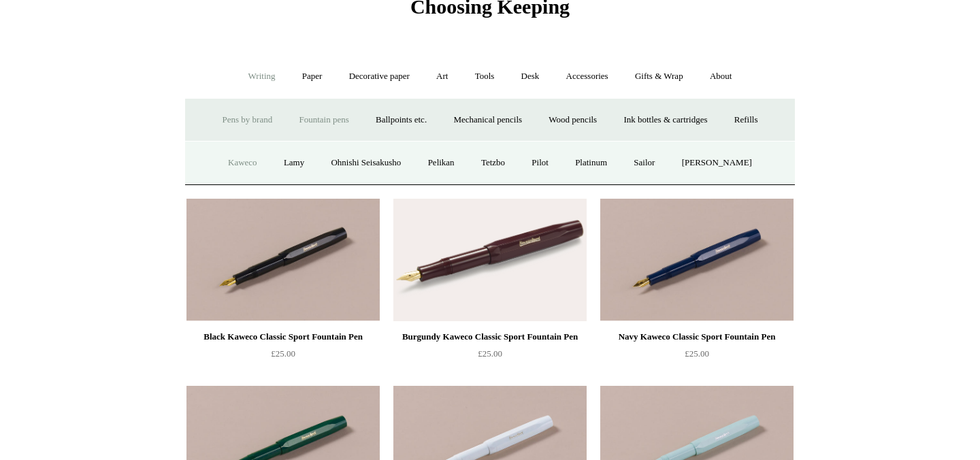
click at [223, 165] on link "Kaweco" at bounding box center [243, 163] width 54 height 36
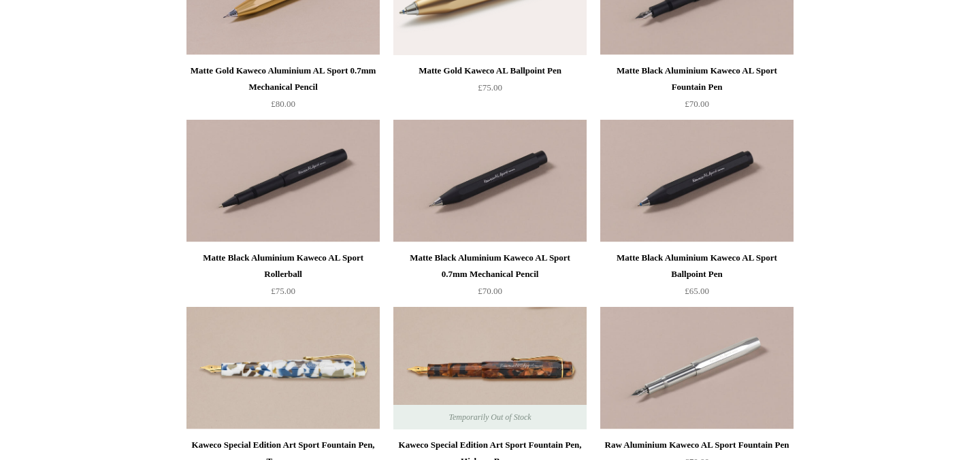
scroll to position [3438, 0]
